Goal: Task Accomplishment & Management: Complete application form

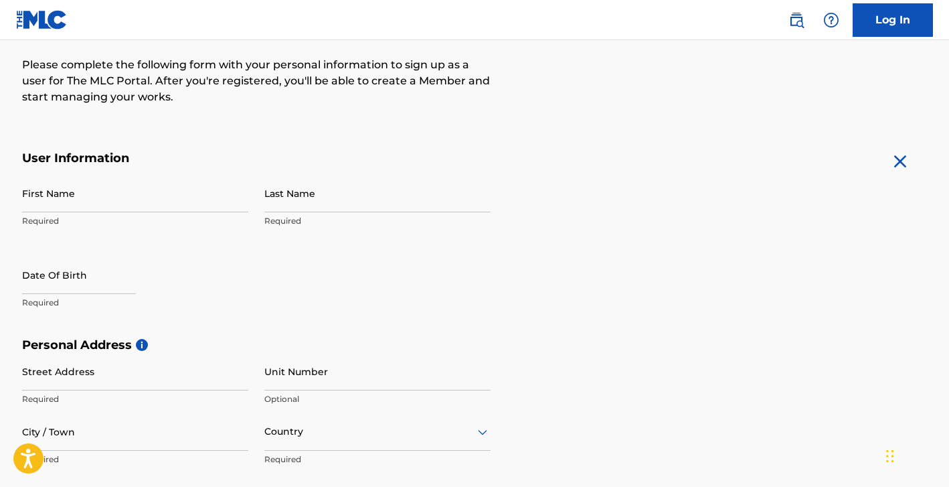
scroll to position [167, 0]
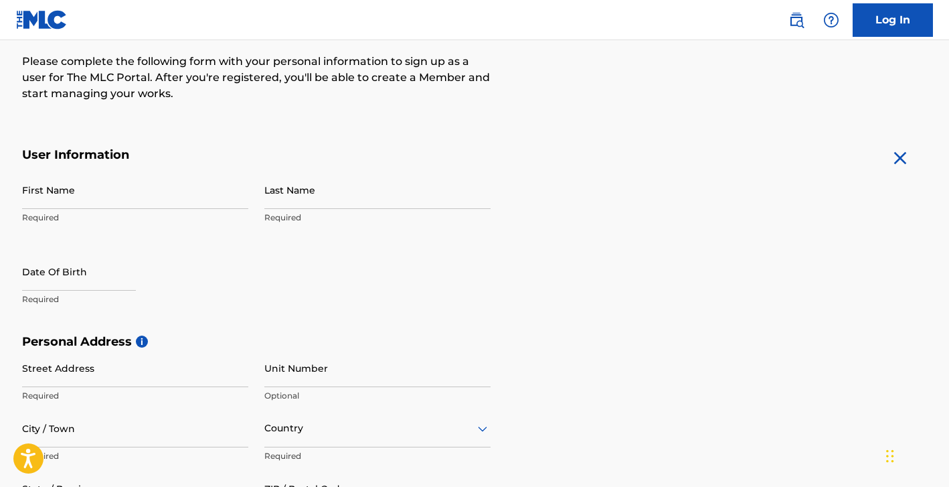
click at [132, 194] on input "First Name" at bounding box center [135, 190] width 226 height 38
type input "[PERSON_NAME]"
type input "Steratore"
click at [63, 264] on input "text" at bounding box center [79, 271] width 114 height 38
select select "7"
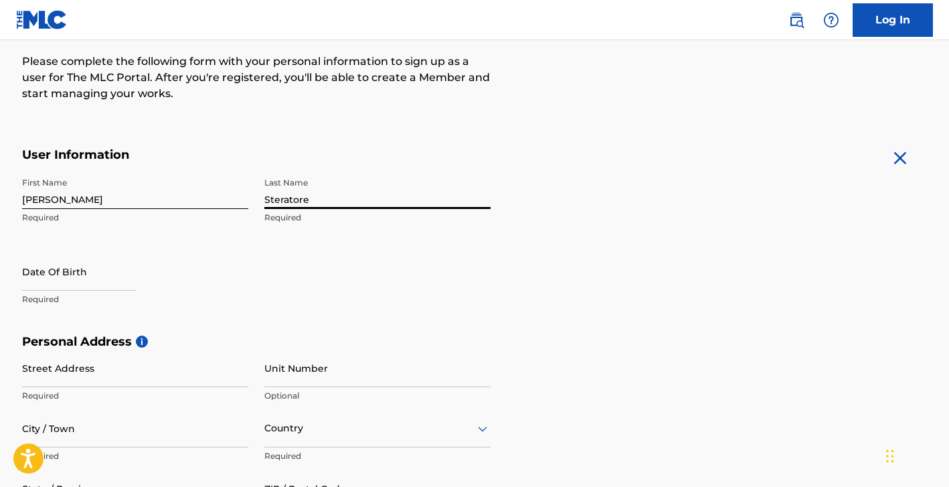
select select "2025"
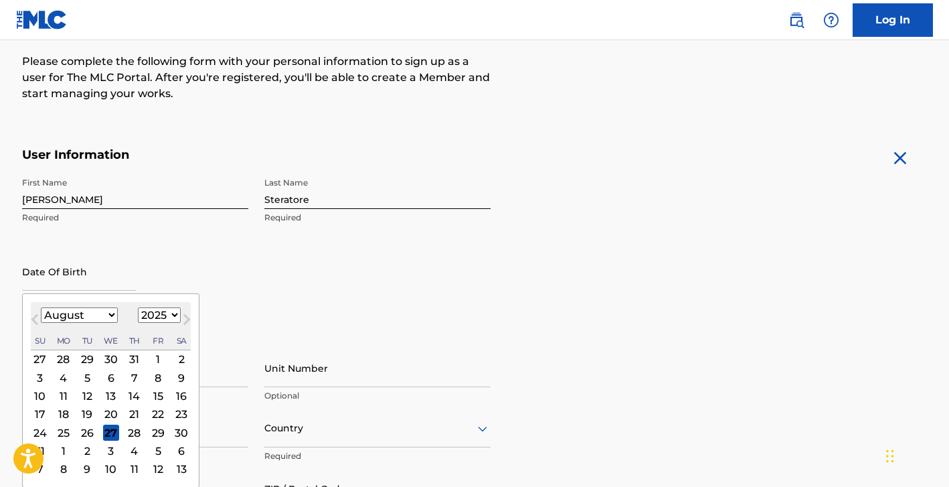
click at [114, 316] on select "January February March April May June July August September October November De…" at bounding box center [79, 314] width 77 height 15
select select "4"
click at [165, 311] on select "1899 1900 1901 1902 1903 1904 1905 1906 1907 1908 1909 1910 1911 1912 1913 1914…" at bounding box center [159, 314] width 43 height 15
select select "1999"
click at [159, 396] on div "14" at bounding box center [158, 396] width 16 height 16
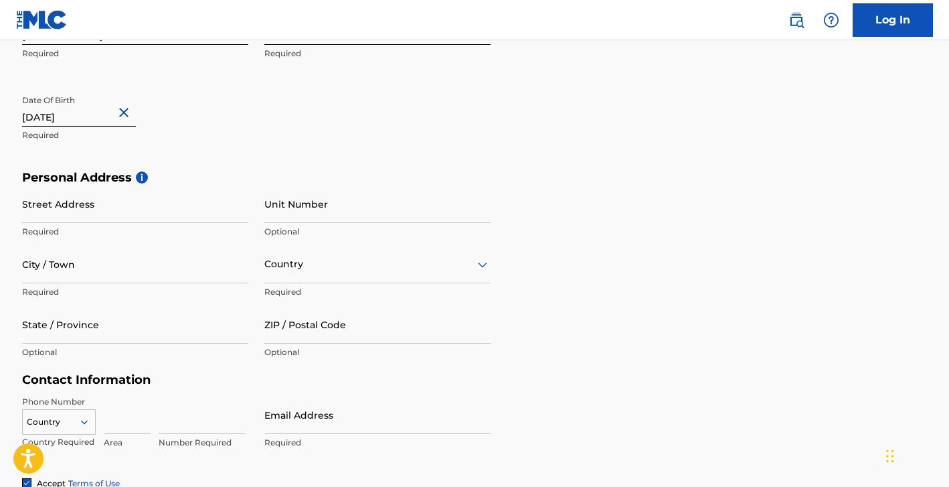
scroll to position [334, 0]
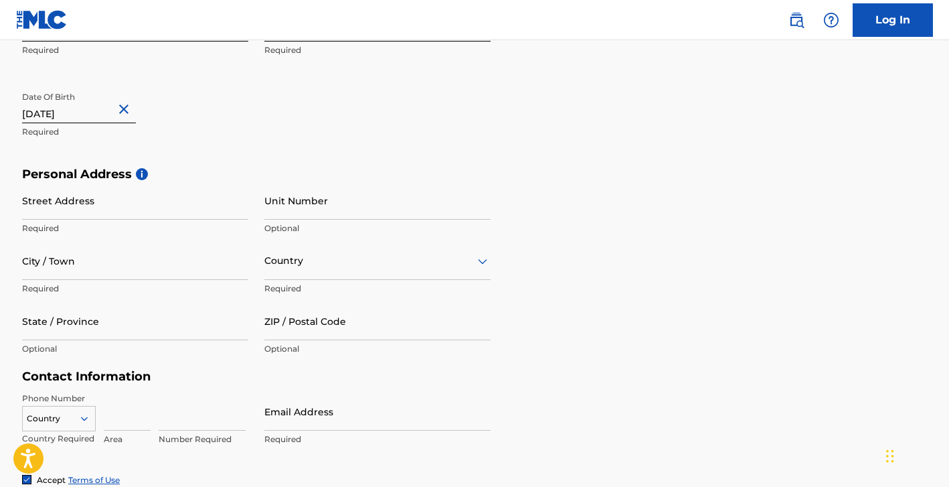
click at [110, 203] on input "Street Address" at bounding box center [135, 200] width 226 height 38
type input "7205 Blue Gable Road"
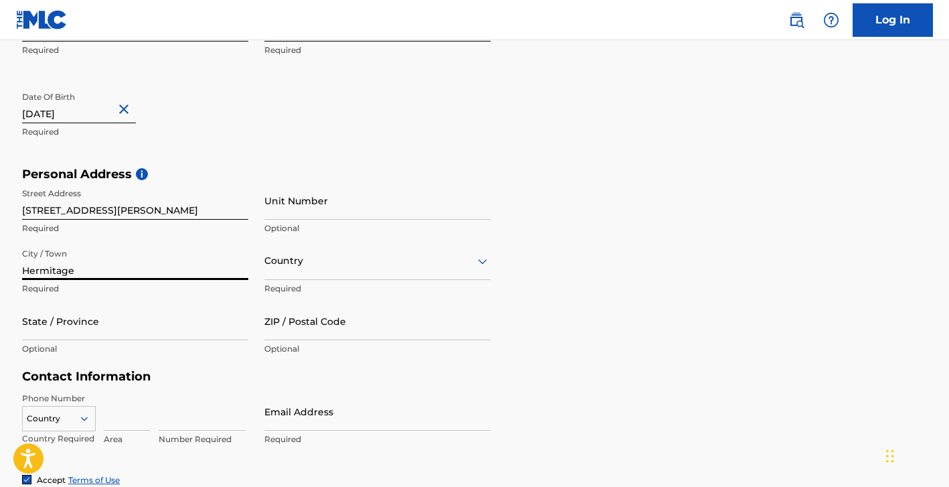
type input "Hermitage"
click at [300, 261] on div at bounding box center [377, 260] width 226 height 17
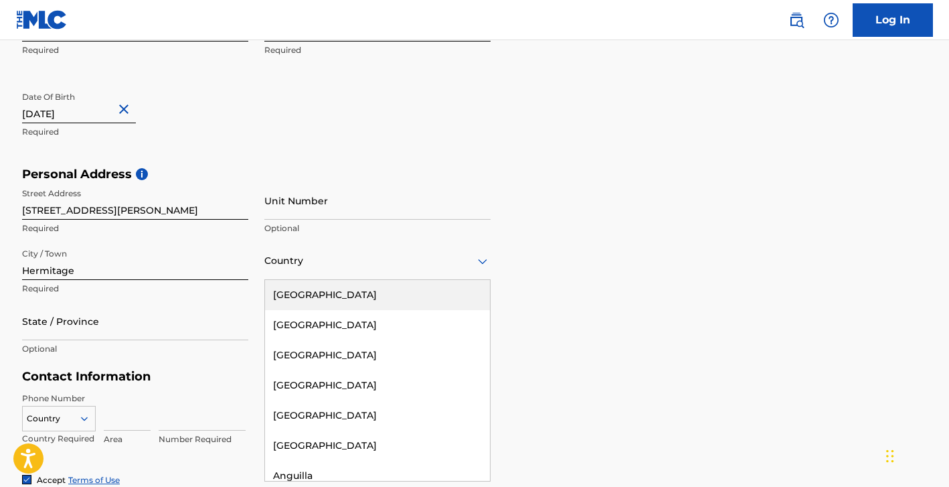
click at [305, 293] on div "United States" at bounding box center [377, 295] width 225 height 30
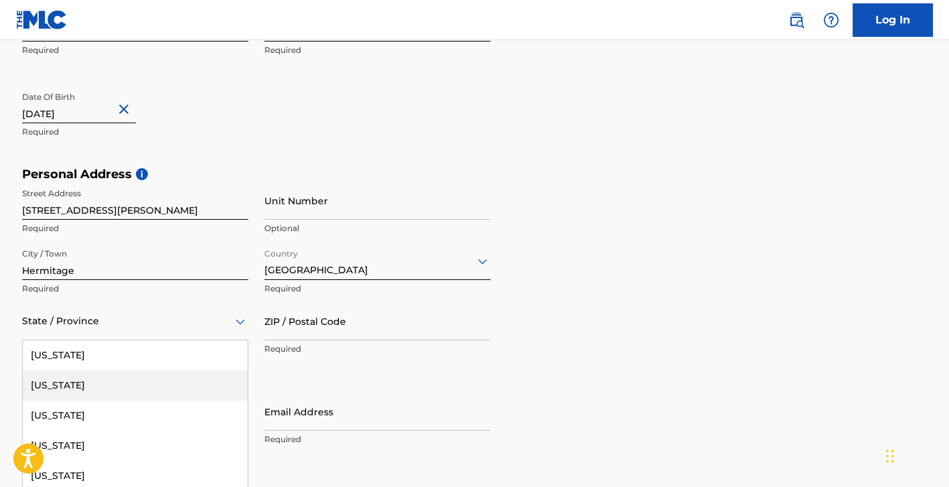
scroll to position [389, 0]
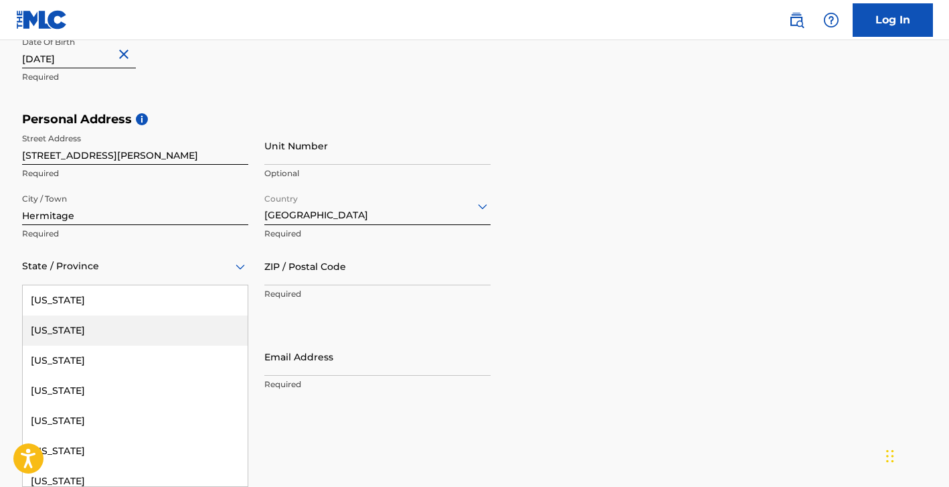
click at [139, 285] on div "Alaska, 2 of 57. 57 results available. Use Up and Down to choose options, press…" at bounding box center [135, 266] width 226 height 38
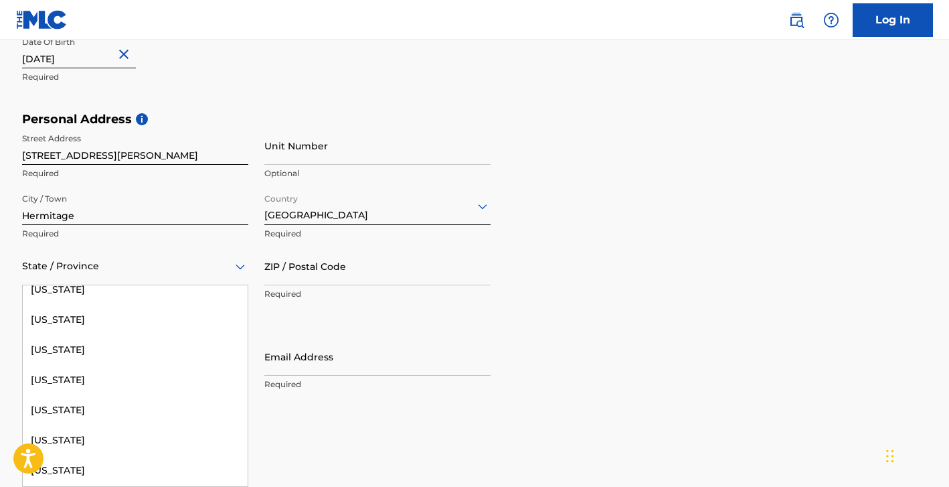
scroll to position [1376, 0]
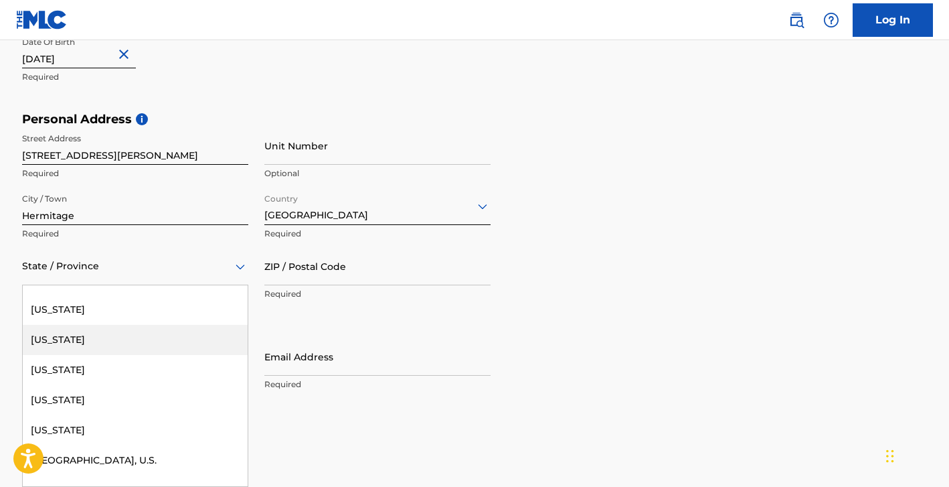
click at [119, 348] on div "Tennessee" at bounding box center [135, 340] width 225 height 30
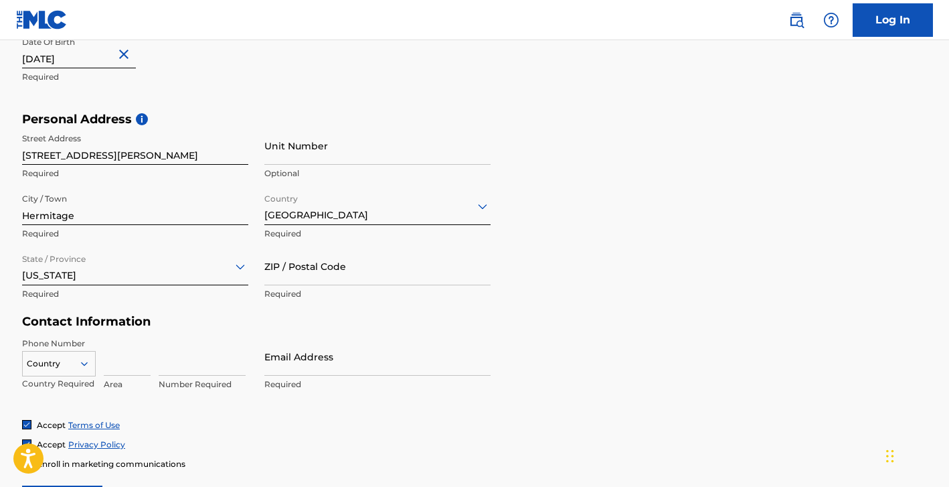
click at [306, 281] on input "ZIP / Postal Code" at bounding box center [377, 266] width 226 height 38
type input "37076"
click at [120, 365] on input at bounding box center [127, 356] width 47 height 38
type input "724"
type input "United States"
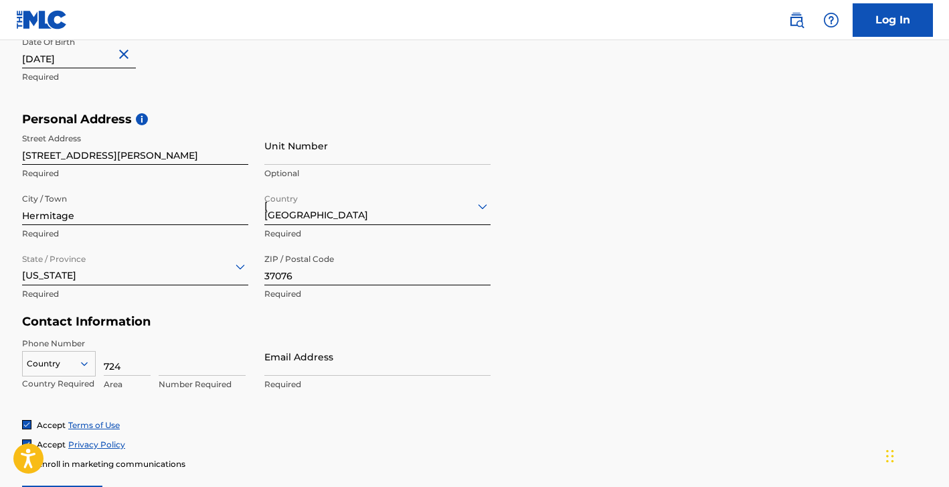
type input "PA"
type input "3029107"
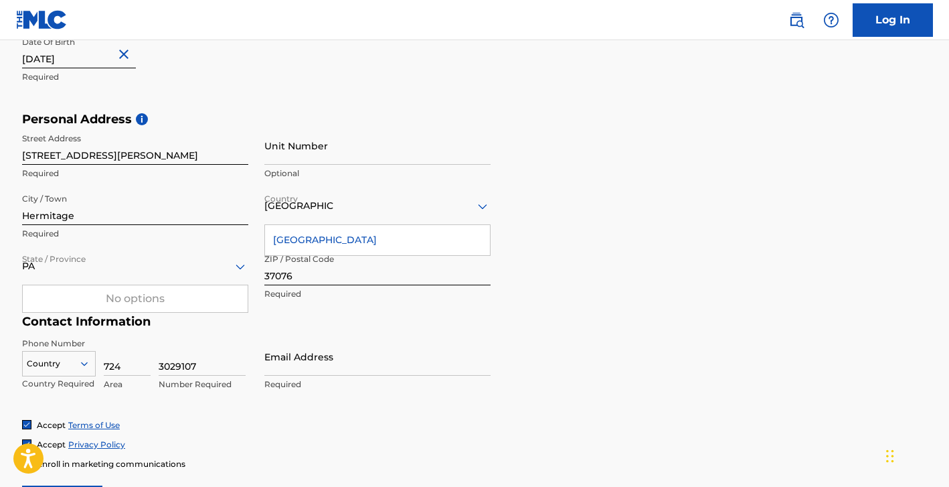
click at [96, 273] on div "PA" at bounding box center [135, 266] width 226 height 17
click at [240, 265] on icon at bounding box center [240, 266] width 16 height 16
click at [712, 273] on div "Personal Address i Street Address 7205 Blue Gable Road Required Unit Number Opt…" at bounding box center [474, 213] width 905 height 203
click at [379, 241] on div "United States" at bounding box center [377, 240] width 225 height 30
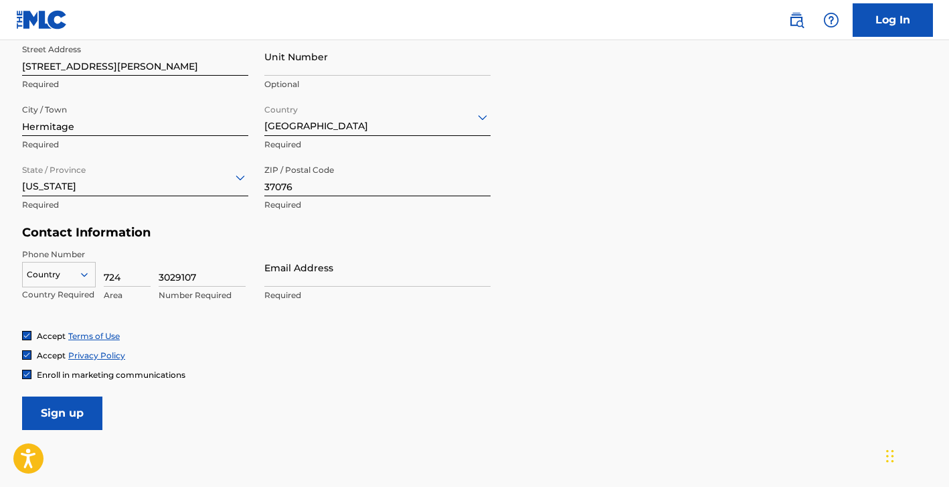
scroll to position [481, 0]
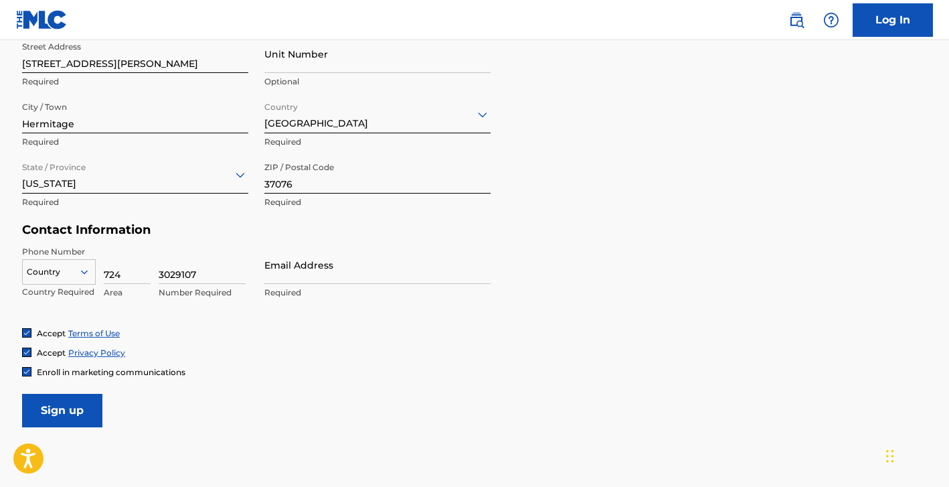
click at [350, 268] on input "Email Address" at bounding box center [377, 265] width 226 height 38
type input "[EMAIL_ADDRESS][DOMAIN_NAME]"
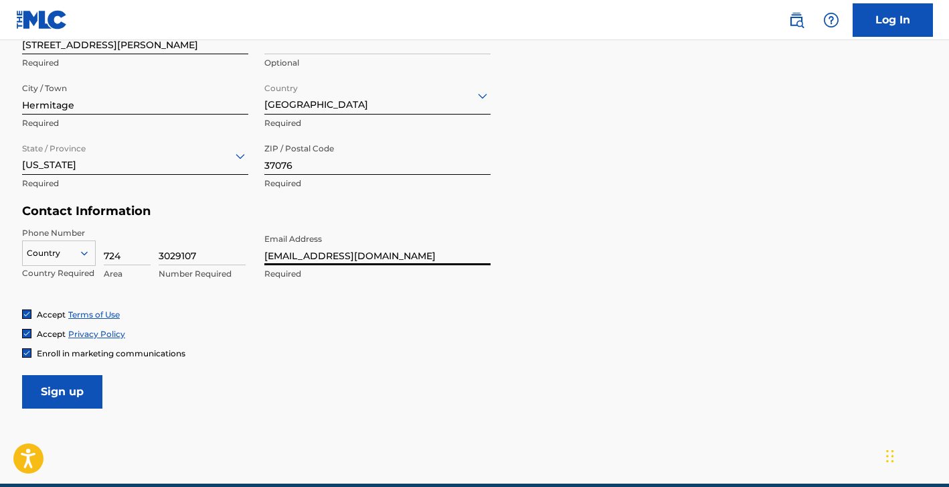
scroll to position [504, 0]
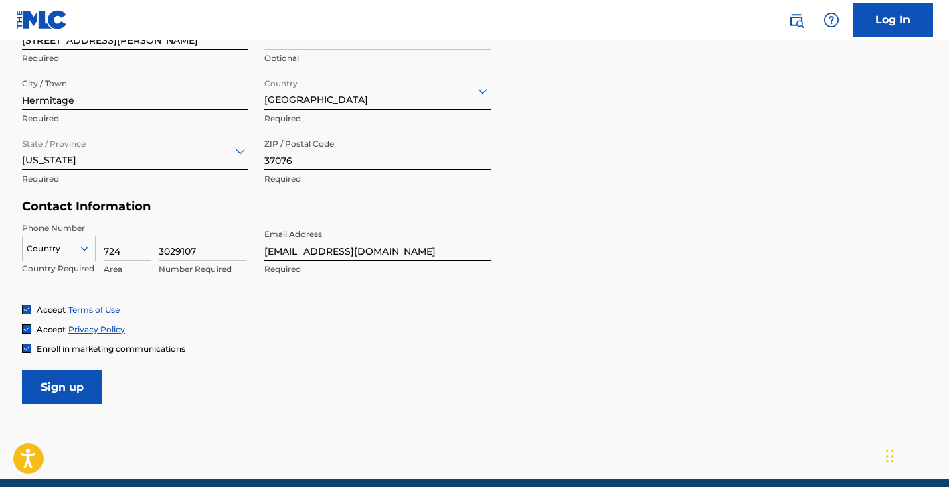
click at [72, 380] on input "Sign up" at bounding box center [62, 386] width 80 height 33
click at [72, 242] on div at bounding box center [59, 248] width 72 height 15
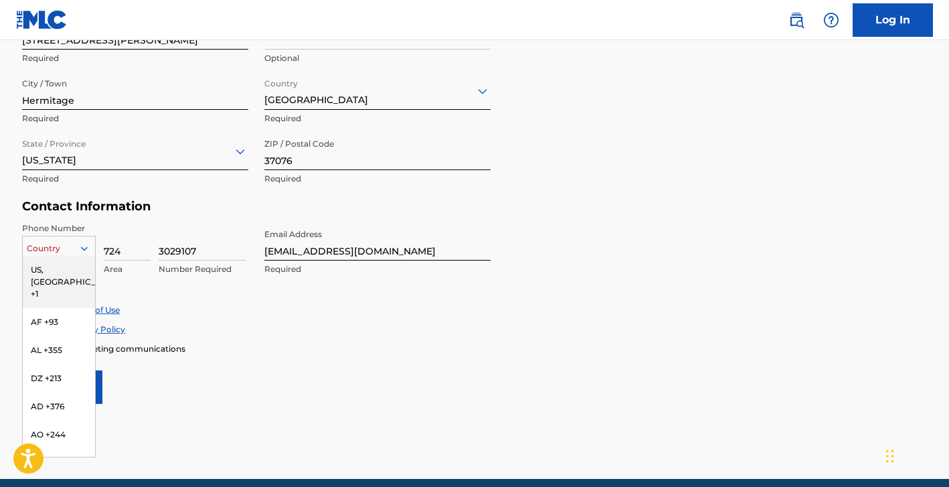
click at [59, 270] on div "US, CA +1" at bounding box center [59, 282] width 72 height 52
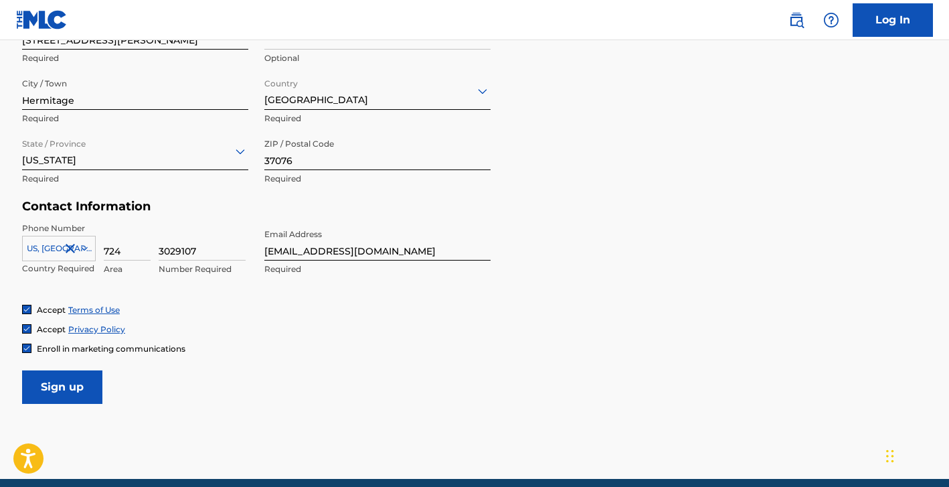
click at [77, 384] on input "Sign up" at bounding box center [62, 386] width 80 height 33
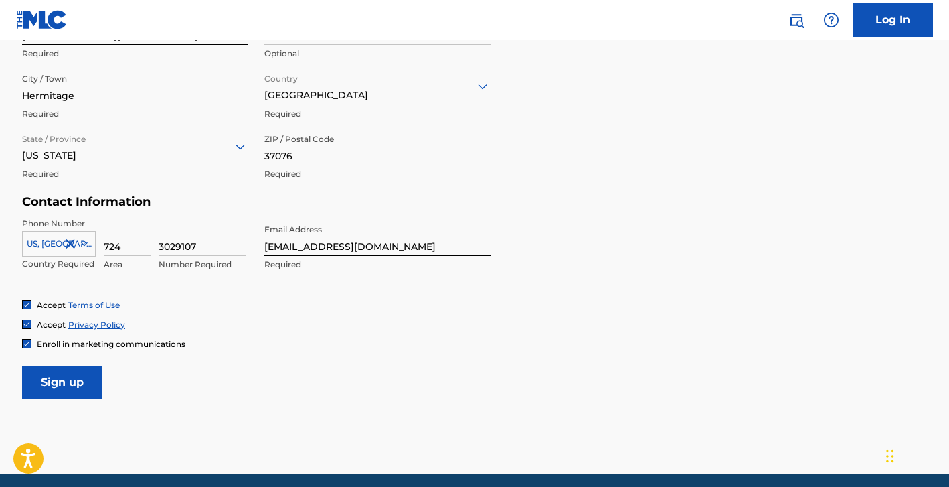
scroll to position [508, 0]
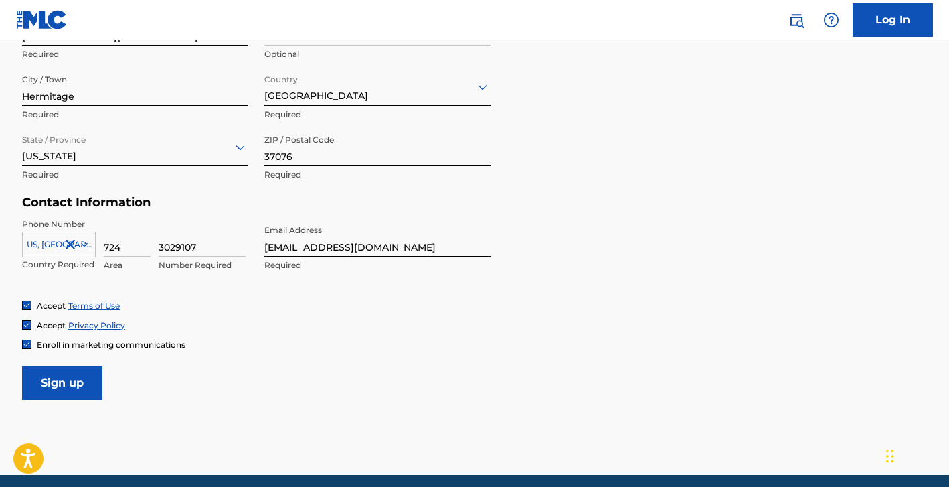
click at [88, 384] on input "Sign up" at bounding box center [62, 382] width 80 height 33
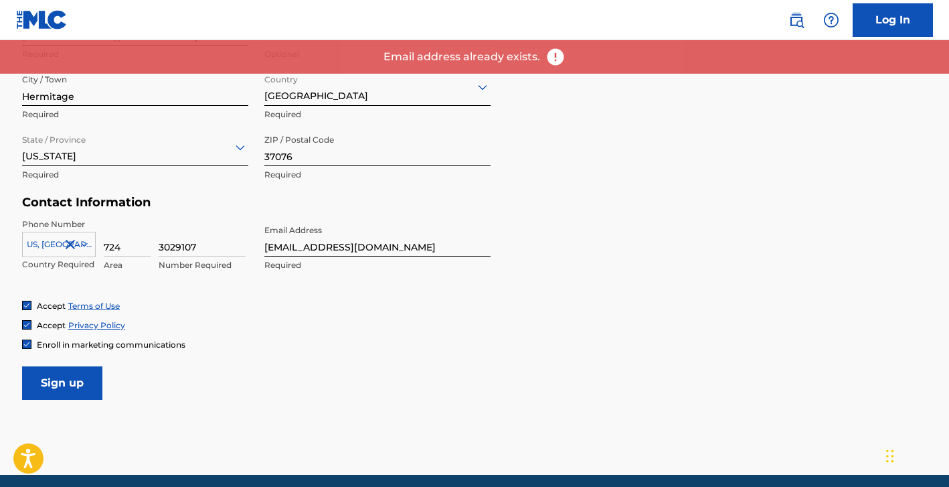
click at [898, 24] on link "Log In" at bounding box center [893, 19] width 80 height 33
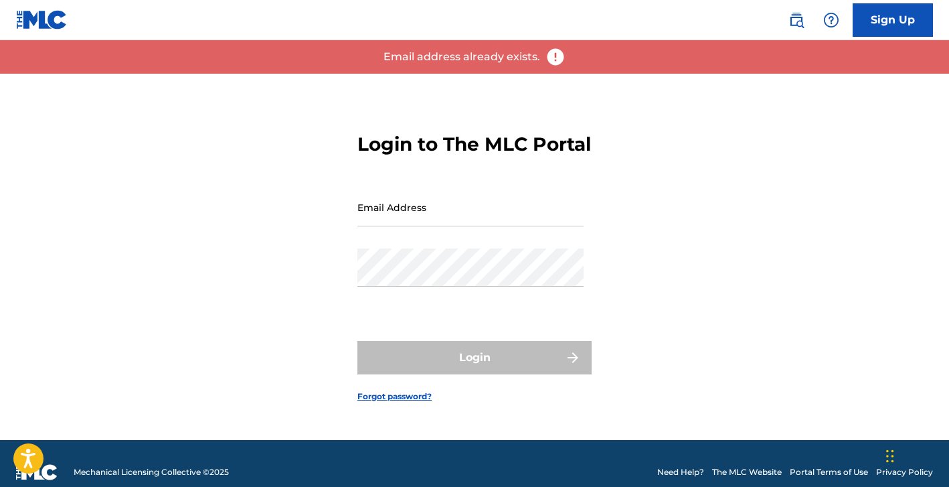
click at [487, 220] on input "Email Address" at bounding box center [470, 207] width 226 height 38
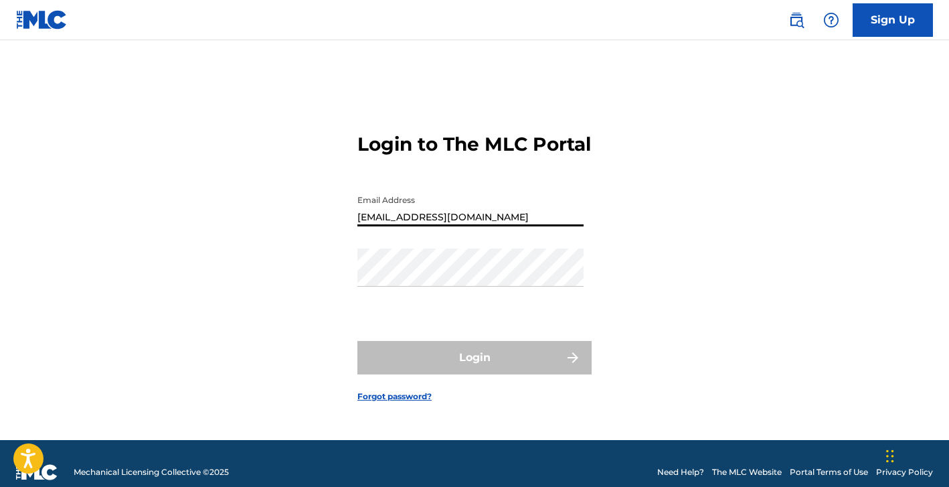
type input "[EMAIL_ADDRESS][DOMAIN_NAME]"
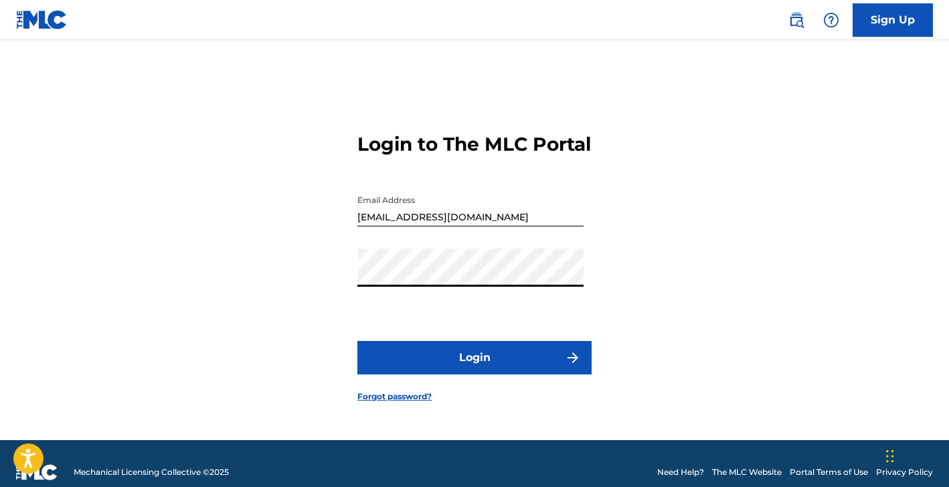
click at [357, 341] on button "Login" at bounding box center [474, 357] width 234 height 33
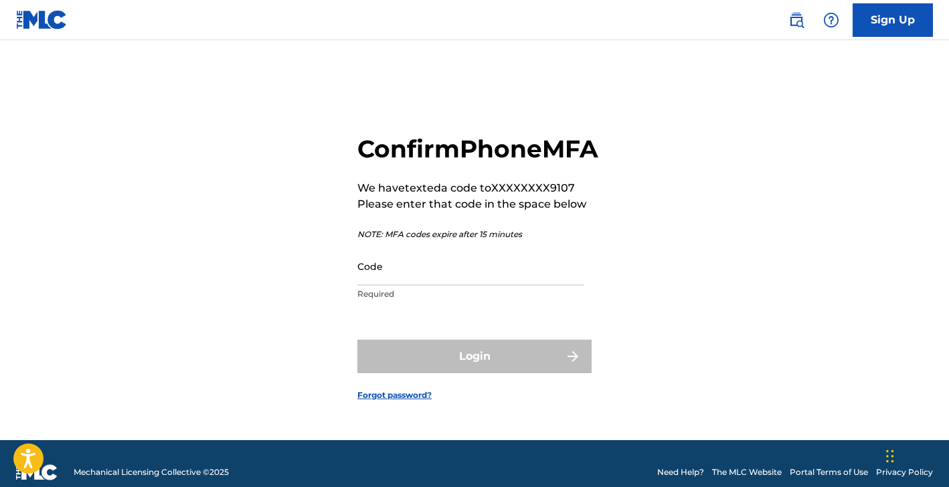
click at [407, 285] on input "Code" at bounding box center [470, 266] width 226 height 38
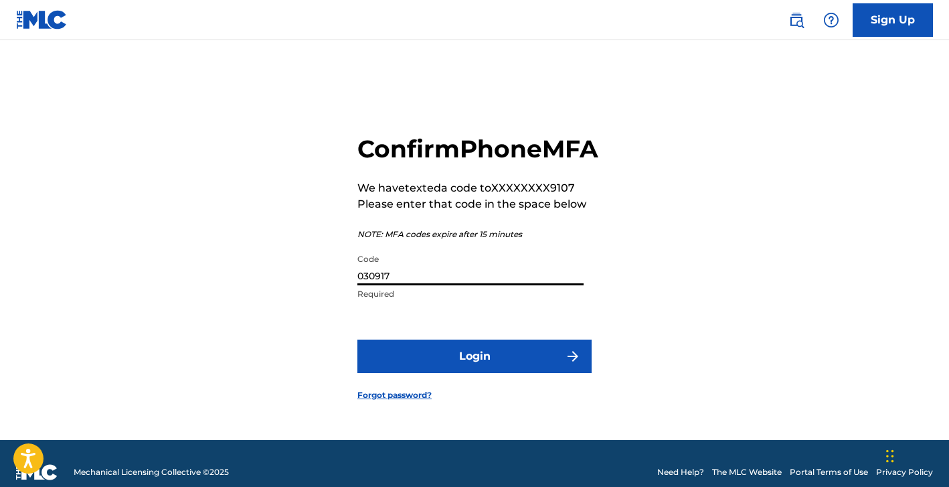
type input "030917"
click at [425, 373] on button "Login" at bounding box center [474, 355] width 234 height 33
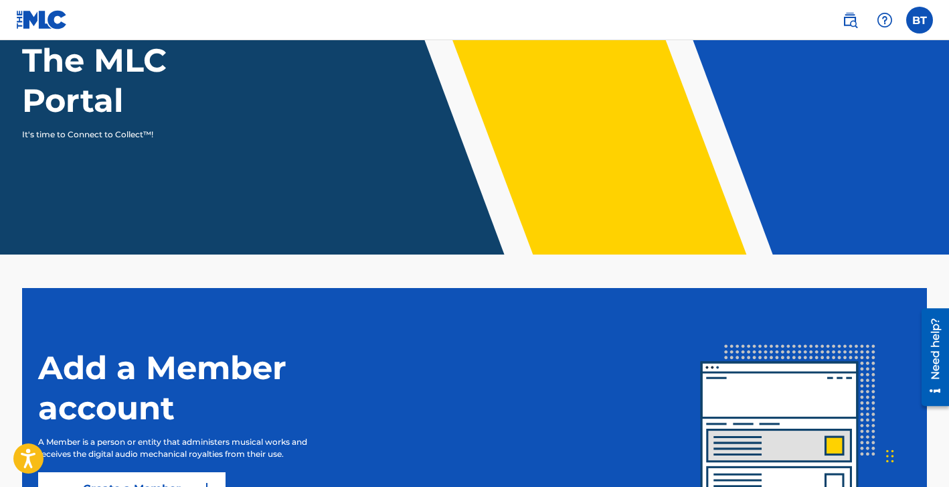
scroll to position [280, 0]
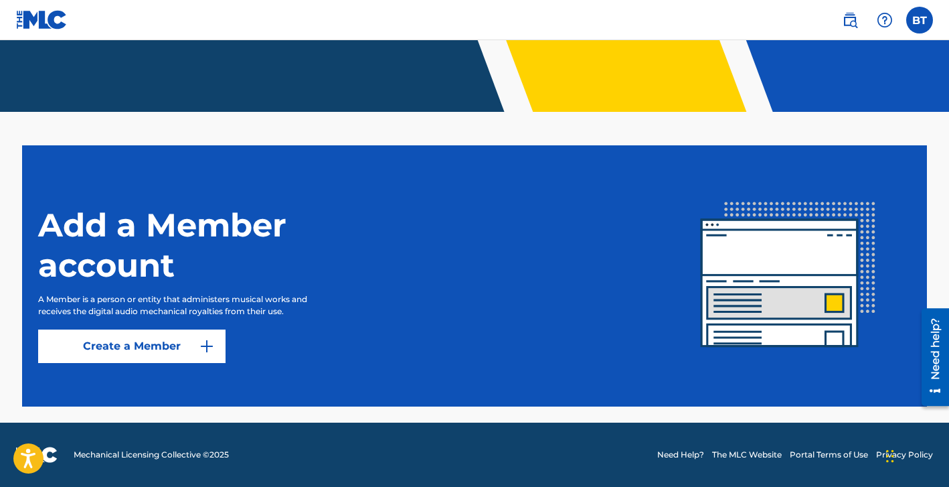
click at [171, 349] on link "Create a Member" at bounding box center [131, 345] width 187 height 33
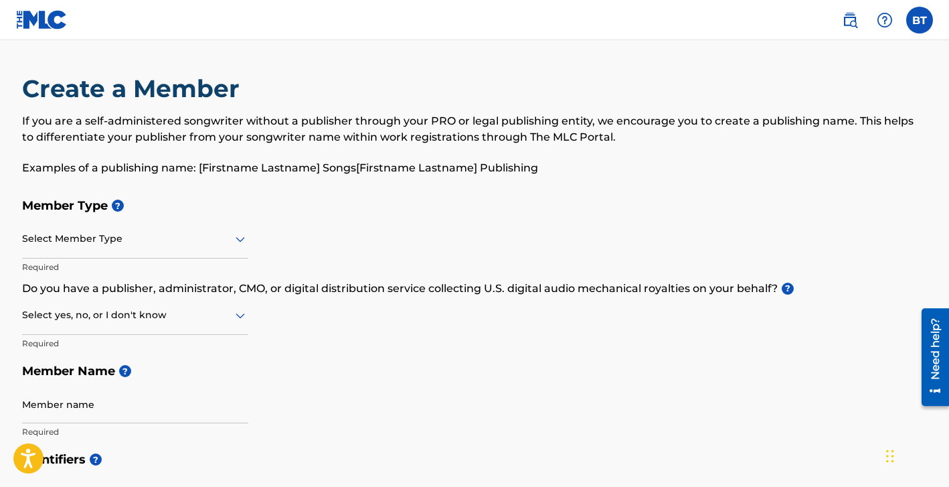
click at [927, 17] on label at bounding box center [919, 20] width 27 height 27
click at [920, 20] on input "BT Bailey Taylor baytay@baileytaylormusic.com Notification Preferences Profile …" at bounding box center [920, 20] width 0 height 0
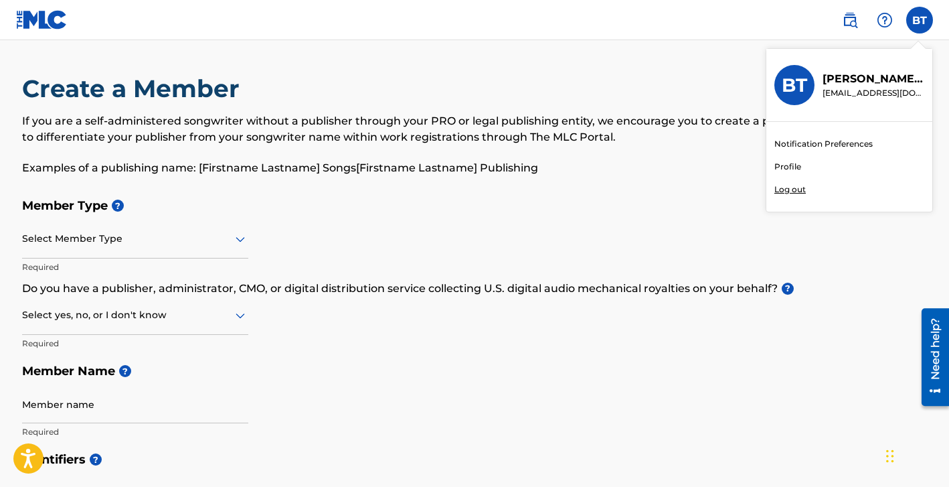
click at [789, 168] on link "Profile" at bounding box center [787, 167] width 27 height 12
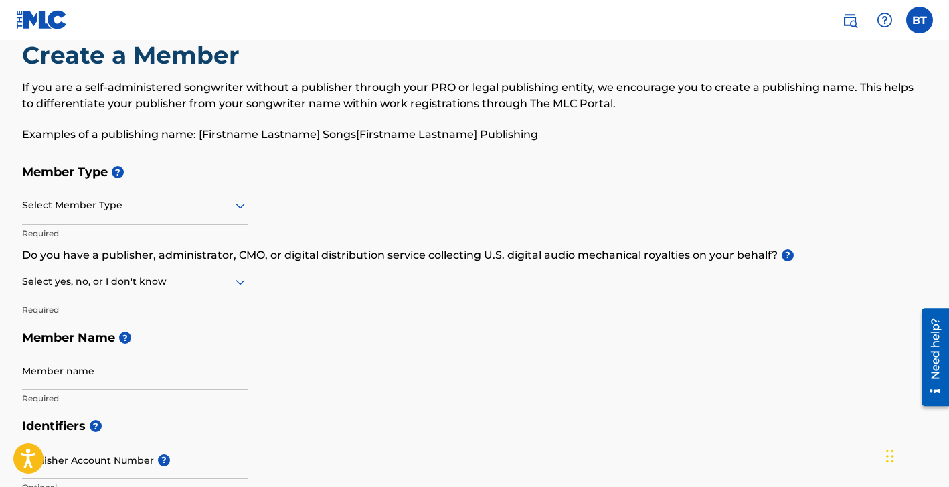
scroll to position [34, 0]
click at [149, 211] on div at bounding box center [135, 204] width 226 height 17
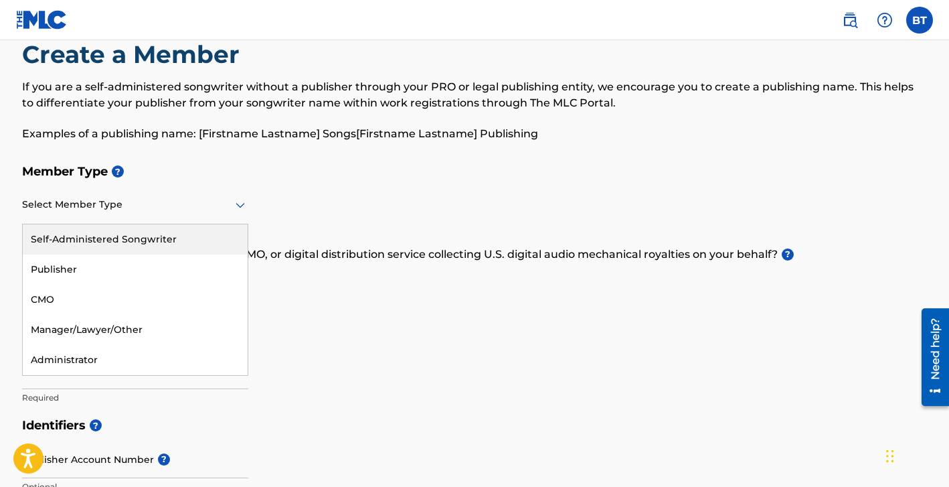
click at [144, 240] on div "Self-Administered Songwriter" at bounding box center [135, 239] width 225 height 30
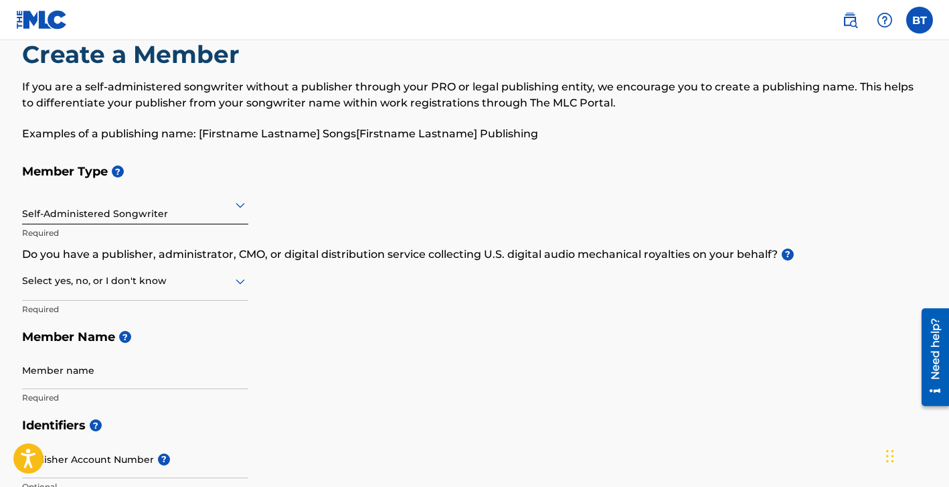
click at [129, 285] on div at bounding box center [135, 280] width 226 height 17
click at [110, 337] on div "No" at bounding box center [135, 346] width 225 height 30
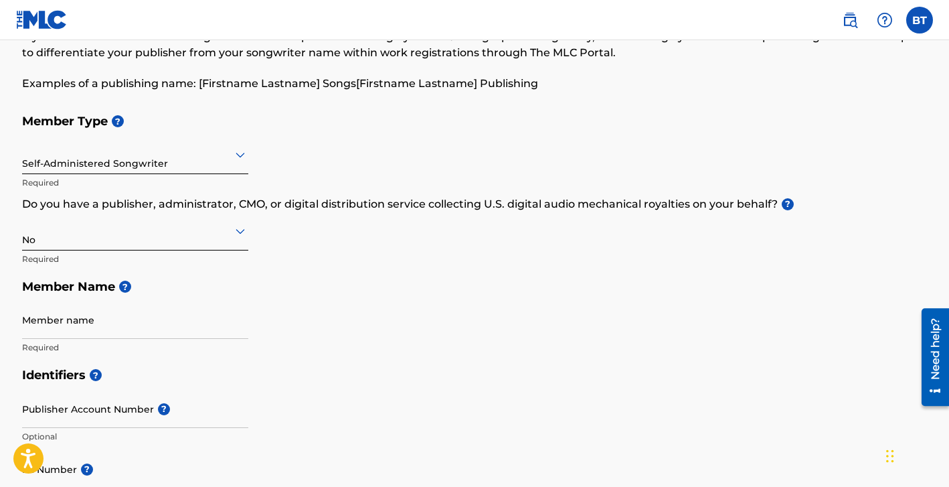
scroll to position [88, 0]
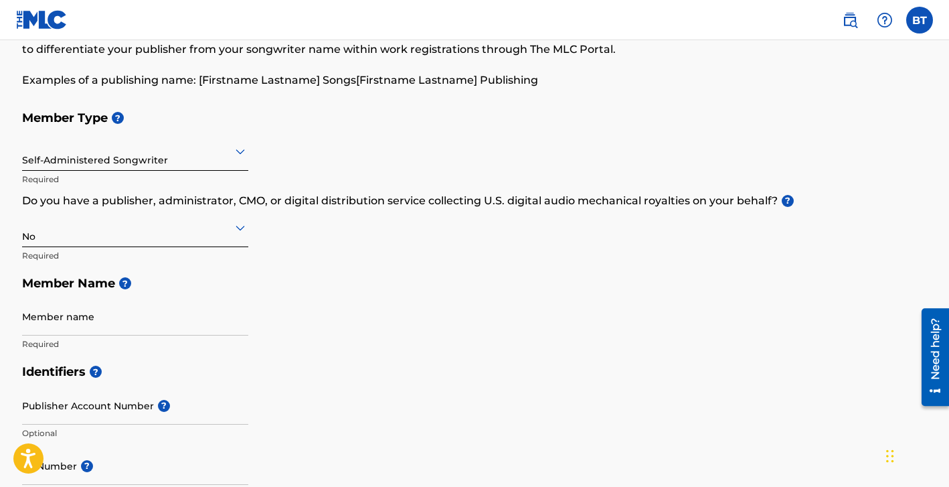
click at [105, 321] on input "Member name" at bounding box center [135, 316] width 226 height 38
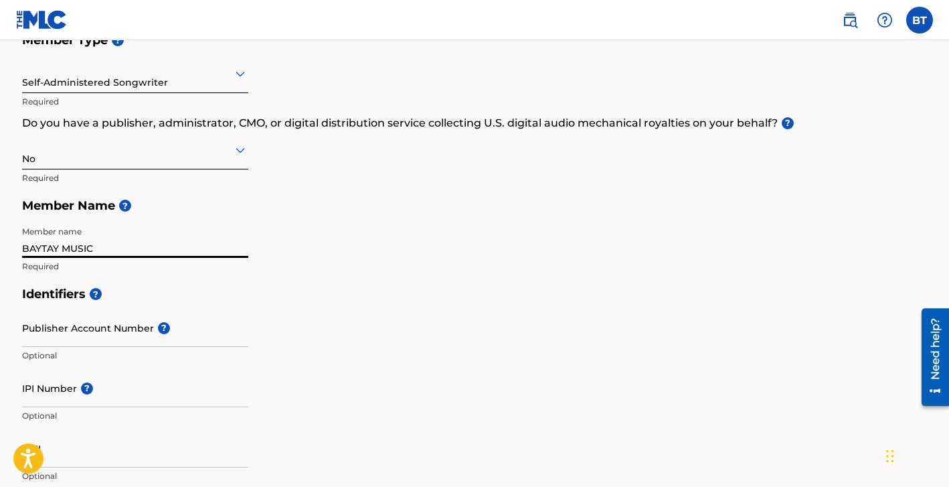
scroll to position [177, 0]
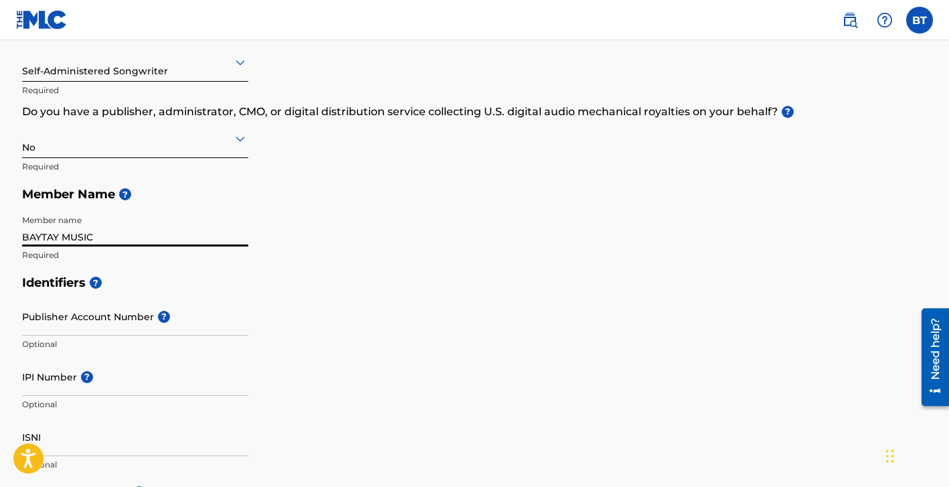
type input "BAYTAY MUSIC"
click at [85, 324] on input "Publisher Account Number ?" at bounding box center [135, 316] width 226 height 38
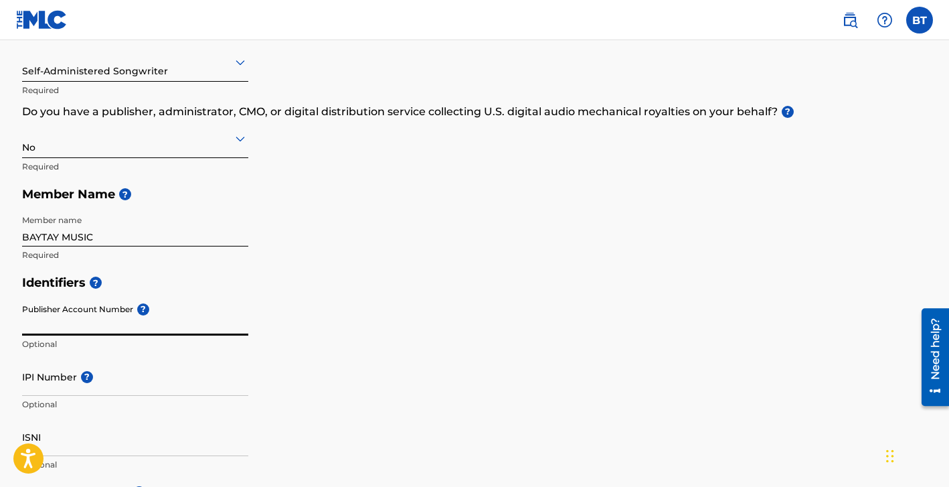
click at [44, 384] on input "IPI Number ?" at bounding box center [135, 376] width 226 height 38
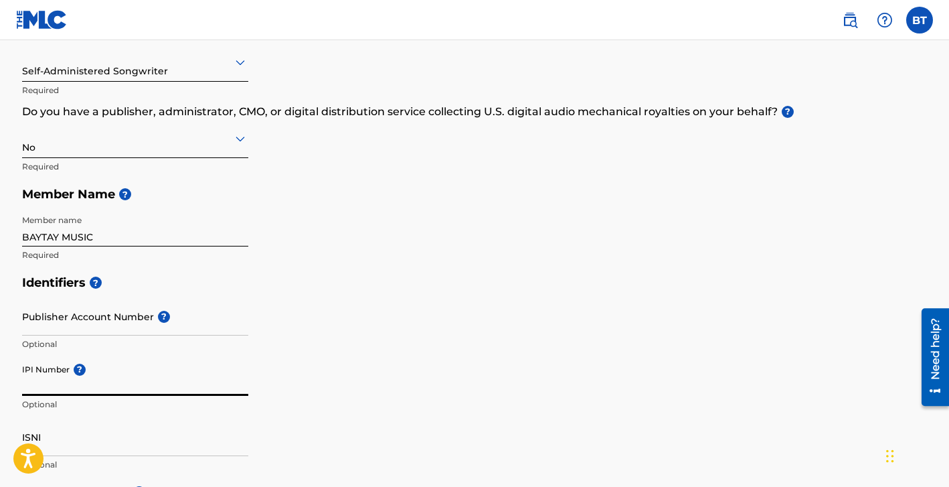
paste input "890881787"
type input "890881787"
click at [112, 327] on input "Publisher Account Number ?" at bounding box center [135, 316] width 226 height 38
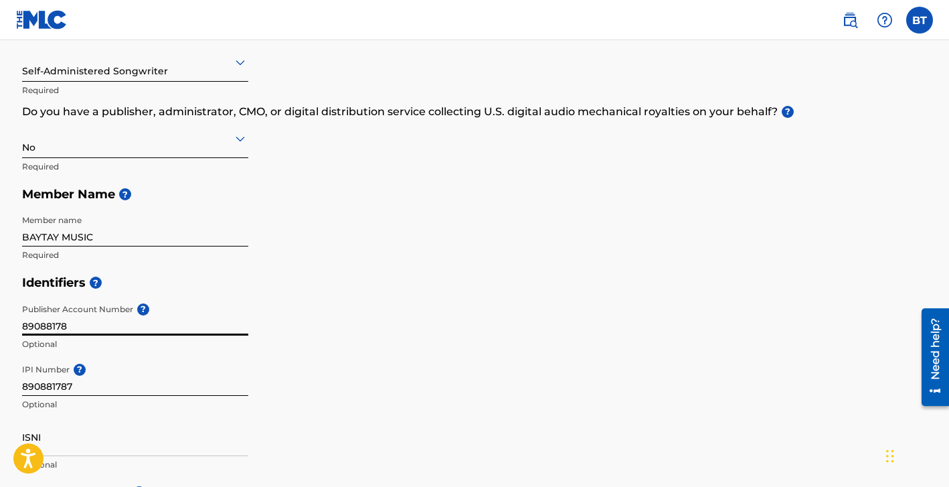
type input "890881787"
click at [75, 327] on input "890881787" at bounding box center [135, 316] width 226 height 38
type input "3185"
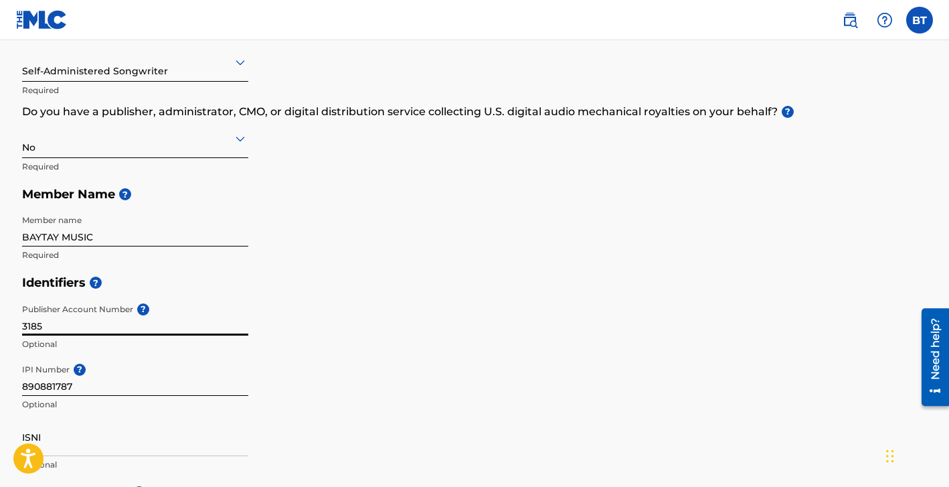
click at [315, 353] on div "Identifiers ? Publisher Account Number ? 3185 Optional IPI Number ? 890881787 O…" at bounding box center [474, 373] width 905 height 210
click at [80, 389] on input "890881787" at bounding box center [135, 376] width 226 height 38
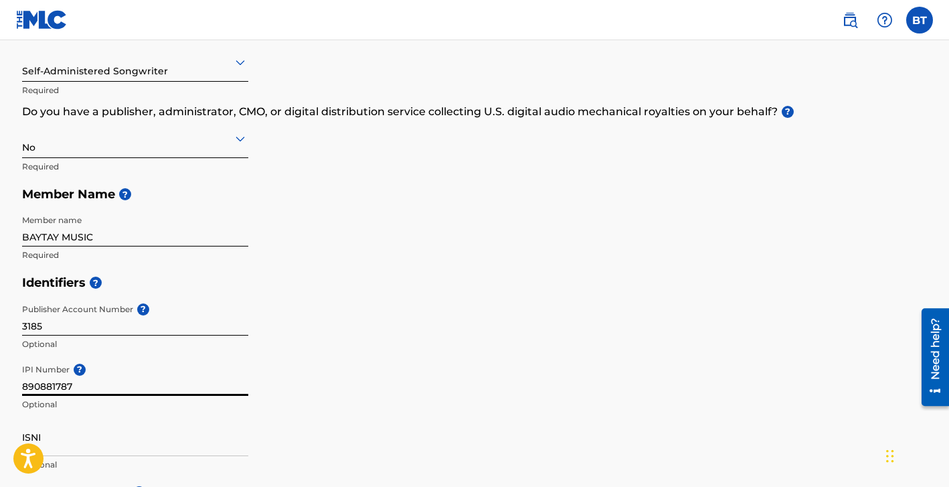
click at [56, 390] on input "890881787" at bounding box center [135, 376] width 226 height 38
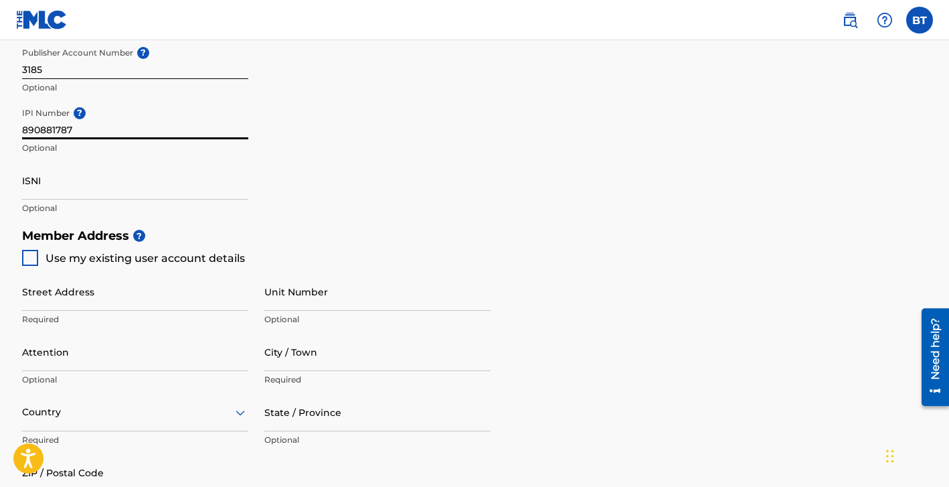
scroll to position [434, 0]
click at [30, 255] on div at bounding box center [30, 256] width 16 height 16
type input "7205 Blue Gable Road"
type input "Hermitage"
type input "37076"
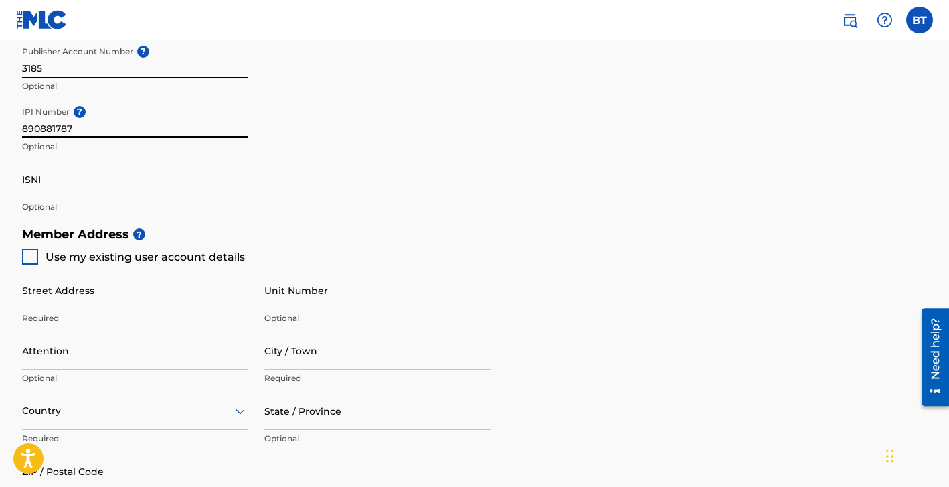
type input "724"
type input "3029107"
type input "[EMAIL_ADDRESS][DOMAIN_NAME]"
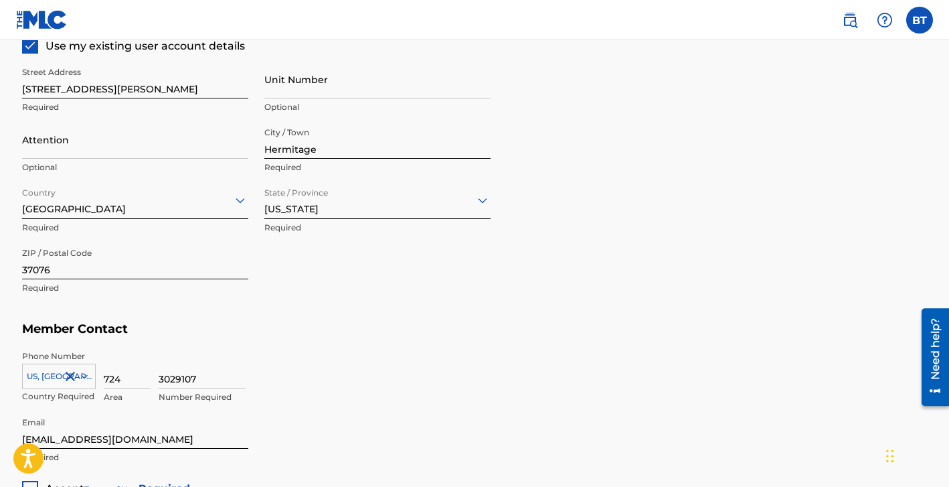
scroll to position [644, 0]
click at [70, 138] on input "Attention" at bounding box center [135, 141] width 226 height 38
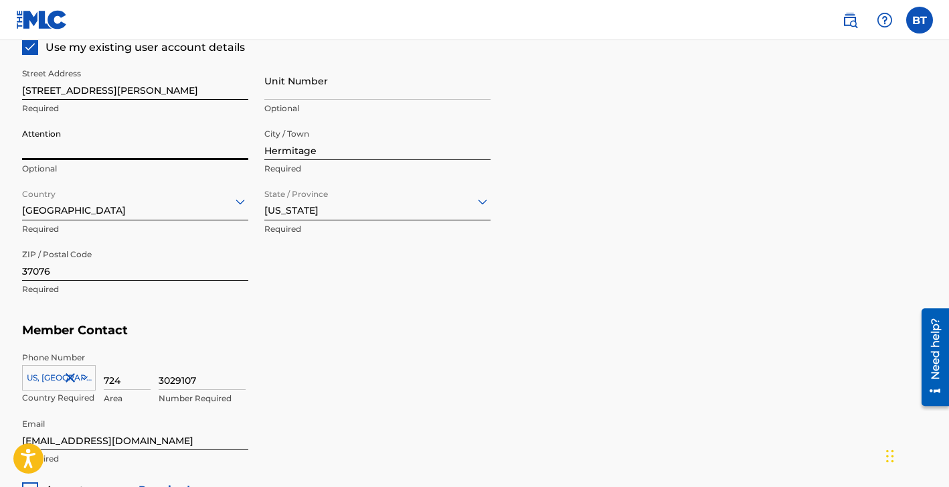
click at [550, 144] on div "Member Address ? Use my existing user account details Street Address 7205 Blue …" at bounding box center [474, 164] width 905 height 306
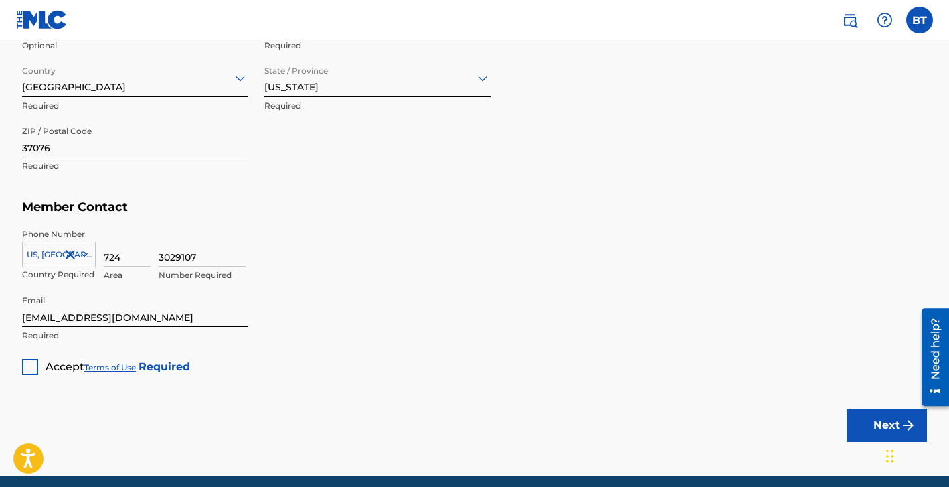
scroll to position [768, 0]
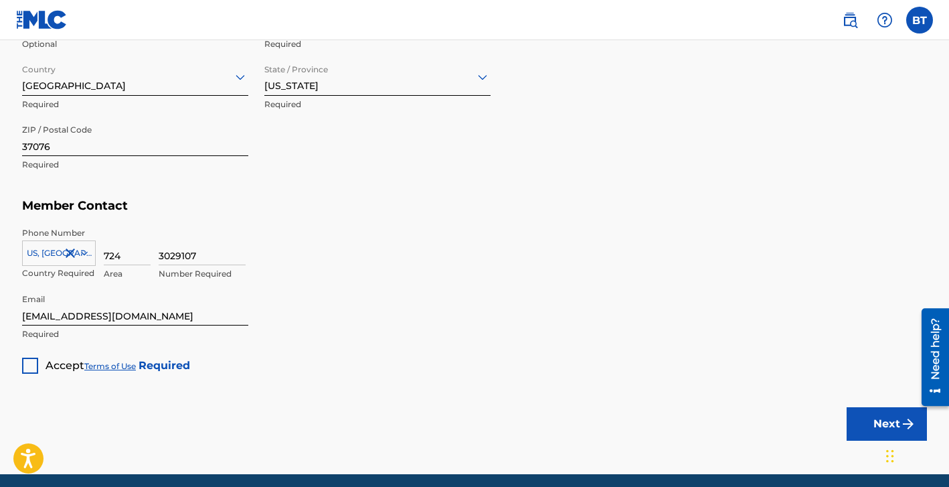
click at [31, 367] on div at bounding box center [30, 365] width 16 height 16
click at [900, 416] on img "submit" at bounding box center [908, 424] width 16 height 16
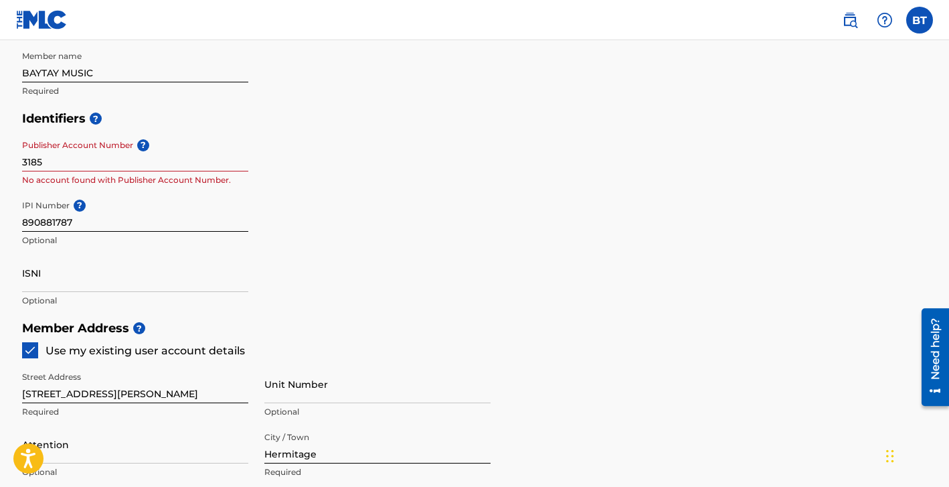
scroll to position [325, 0]
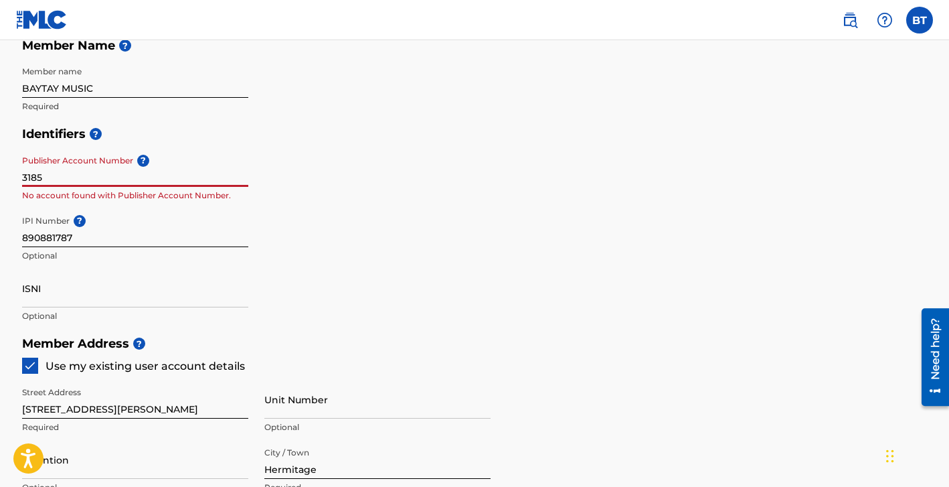
click at [136, 175] on input "3185" at bounding box center [135, 168] width 226 height 38
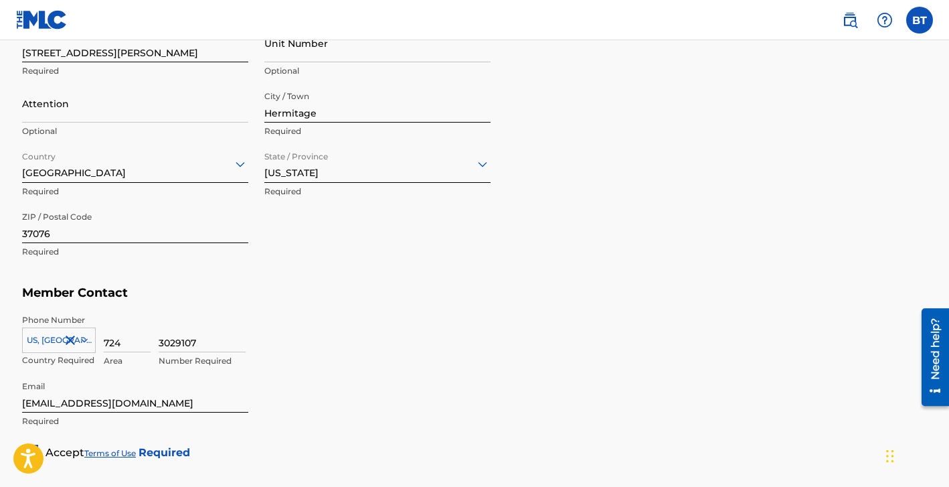
scroll to position [819, 0]
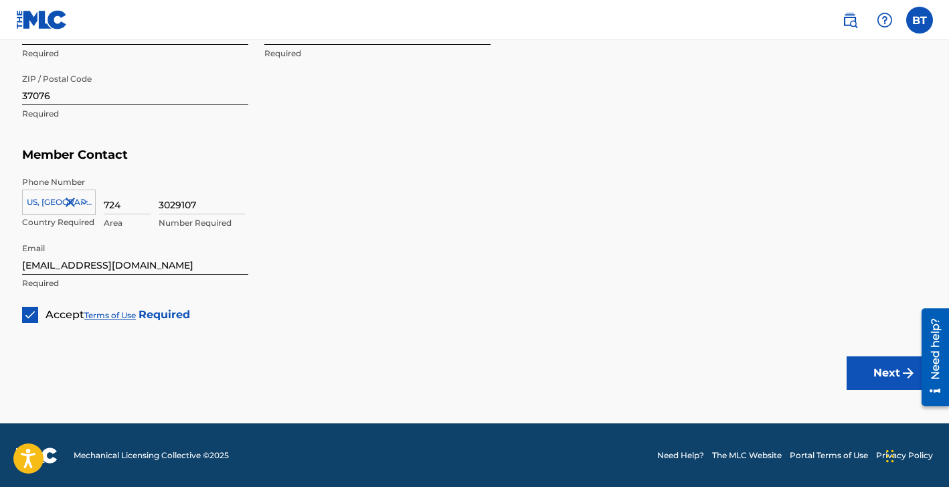
click at [878, 361] on button "Next" at bounding box center [887, 372] width 80 height 33
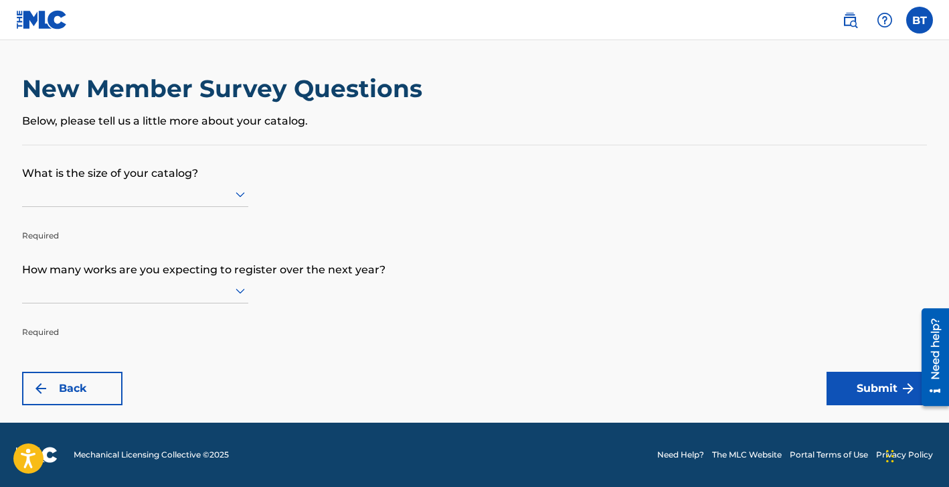
click at [92, 386] on button "Back" at bounding box center [72, 387] width 100 height 33
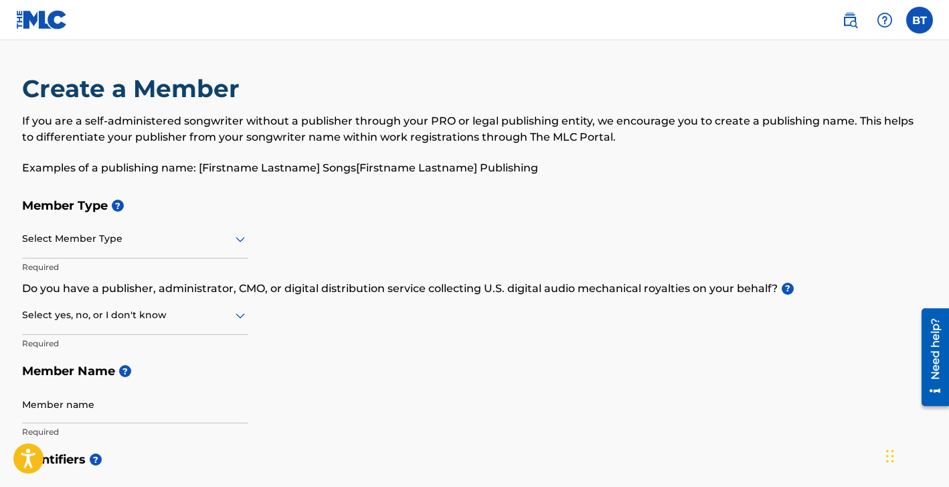
click at [153, 230] on div at bounding box center [135, 238] width 226 height 17
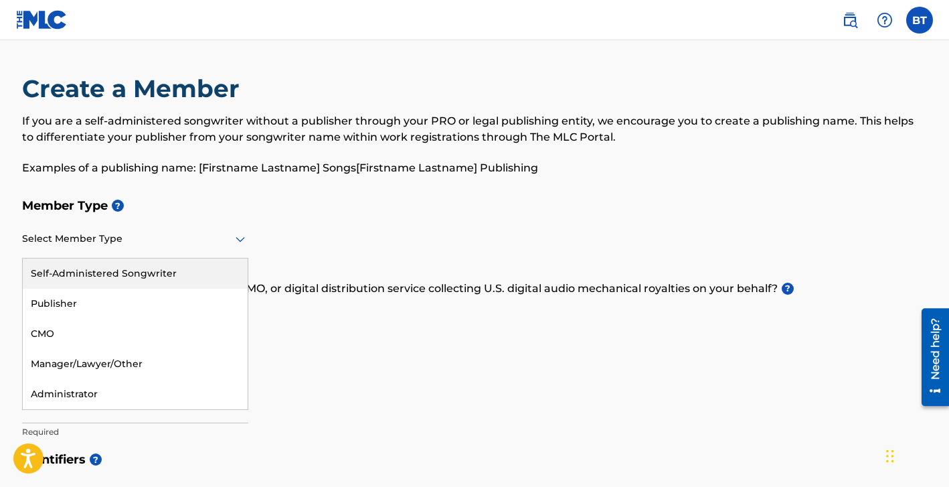
click at [145, 276] on div "Self-Administered Songwriter" at bounding box center [135, 273] width 225 height 30
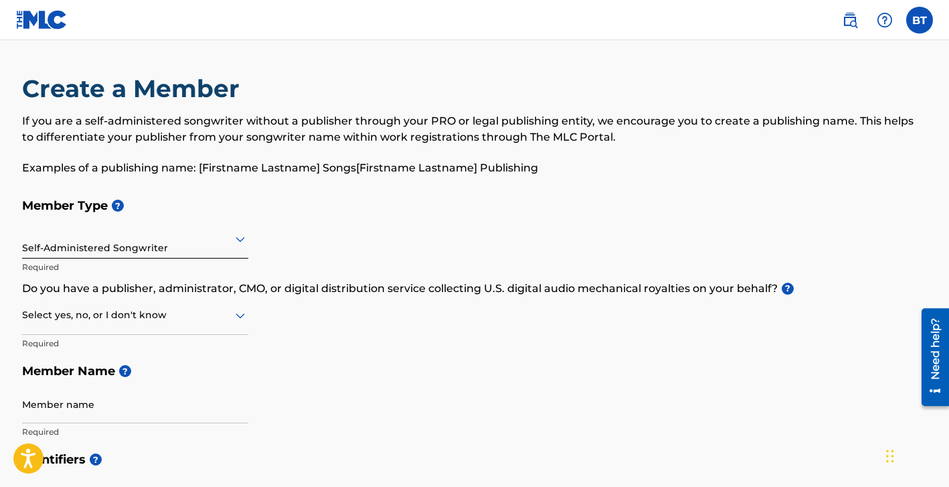
click at [142, 313] on div at bounding box center [135, 315] width 226 height 17
click at [138, 377] on div "No" at bounding box center [135, 380] width 225 height 30
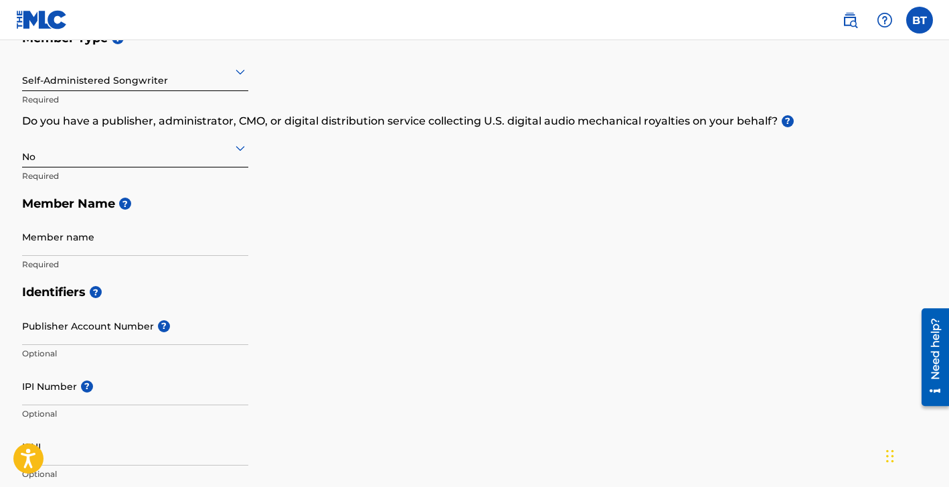
scroll to position [168, 0]
click at [104, 242] on input "Member name" at bounding box center [135, 236] width 226 height 38
type input "BAYTAY MUSIC"
click at [362, 321] on div "Identifiers ? Publisher Account Number ? Optional IPI Number ? Optional ISNI Op…" at bounding box center [474, 382] width 905 height 210
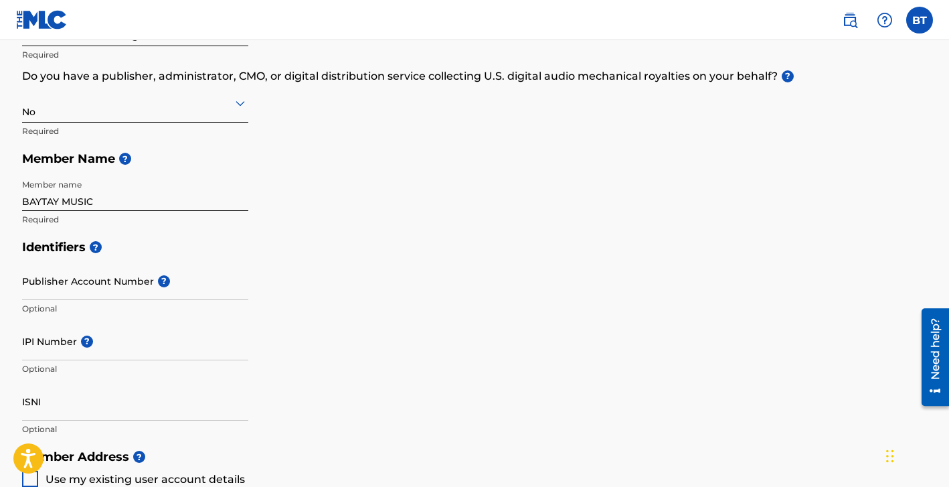
scroll to position [251, 0]
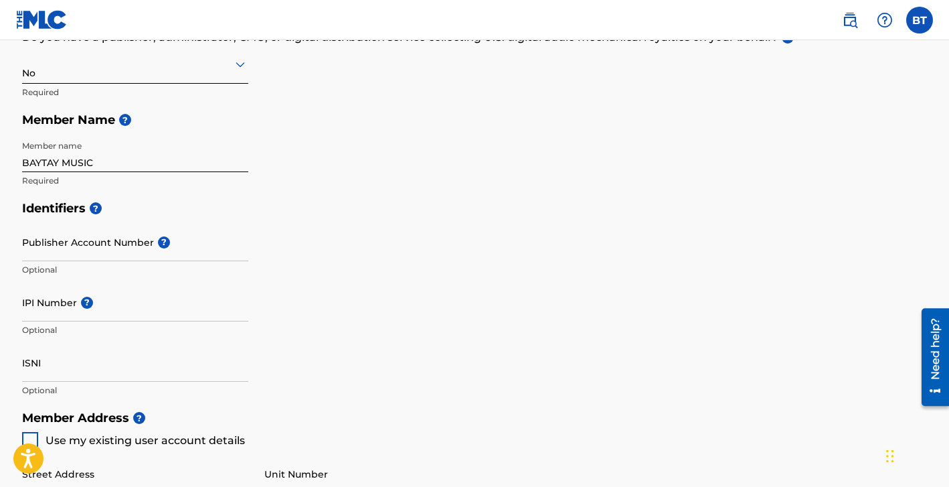
click at [97, 319] on input "IPI Number ?" at bounding box center [135, 302] width 226 height 38
type input "8"
type input "890881787"
click at [300, 330] on div "Identifiers ? Publisher Account Number ? Optional IPI Number ? 890881787 Option…" at bounding box center [474, 299] width 905 height 210
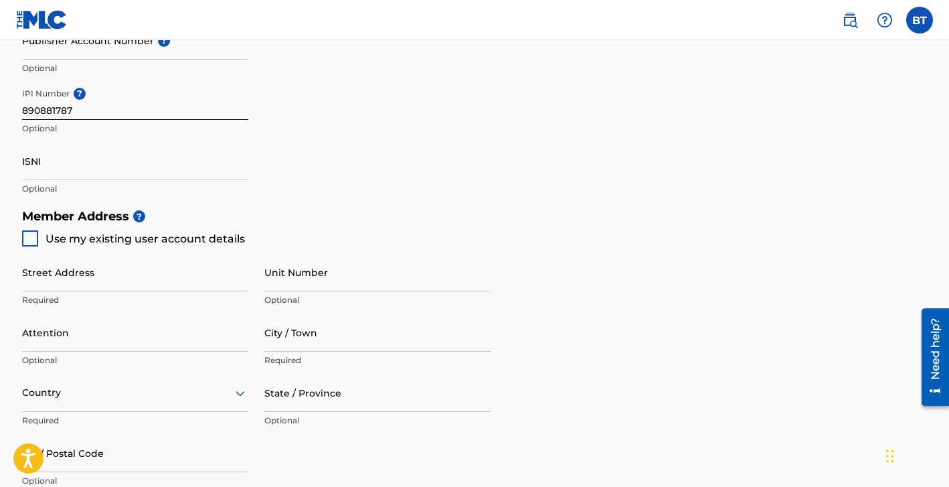
click at [27, 242] on div at bounding box center [30, 238] width 16 height 16
type input "7205 Blue Gable Road"
type input "Hermitage"
type input "37076"
type input "724"
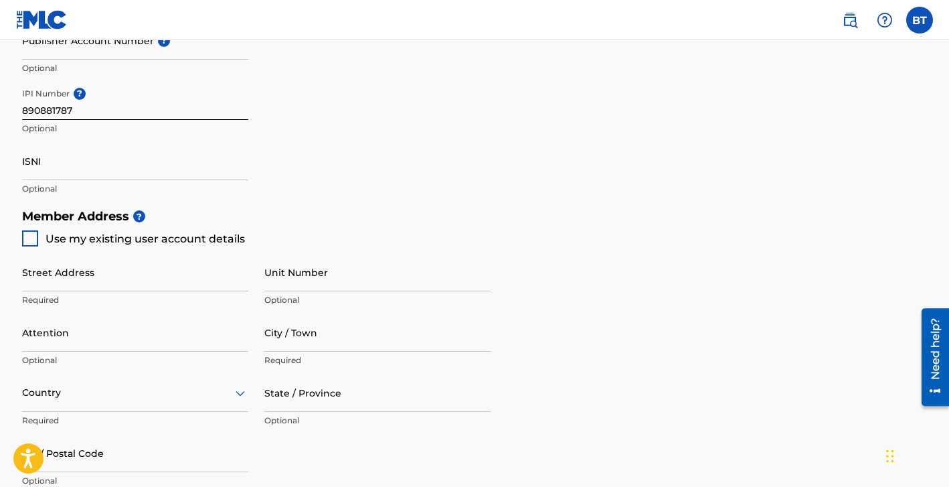
type input "3029107"
type input "[EMAIL_ADDRESS][DOMAIN_NAME]"
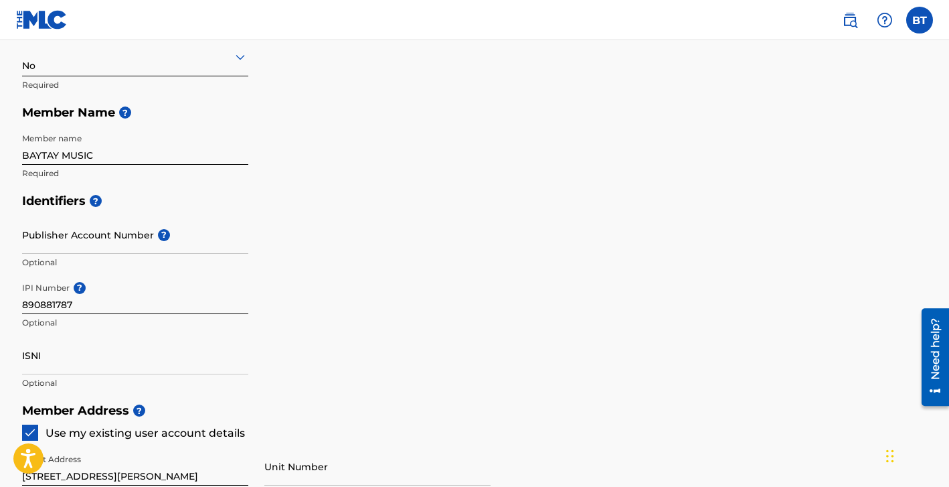
scroll to position [262, 0]
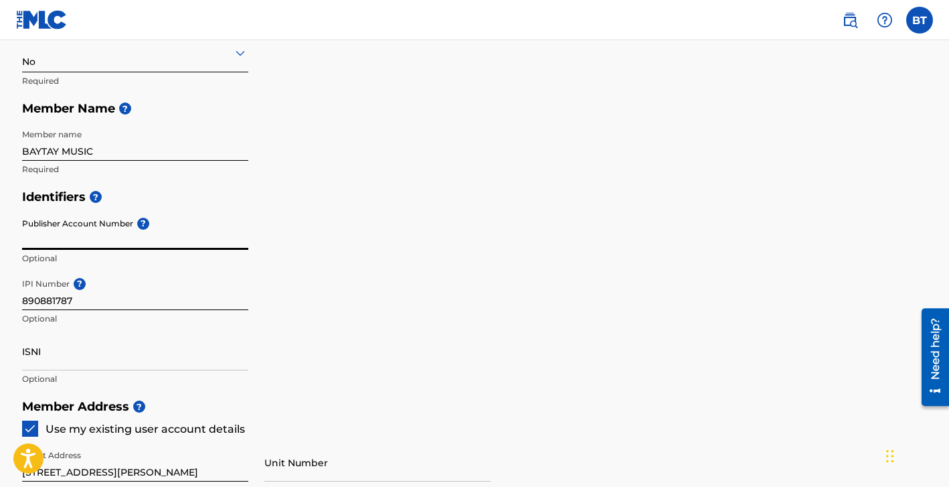
click at [116, 244] on input "Publisher Account Number ?" at bounding box center [135, 231] width 226 height 38
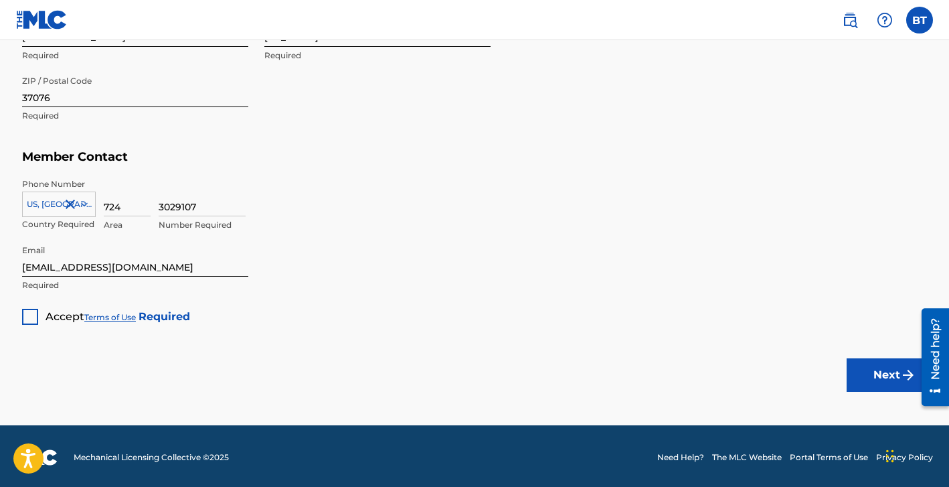
scroll to position [819, 0]
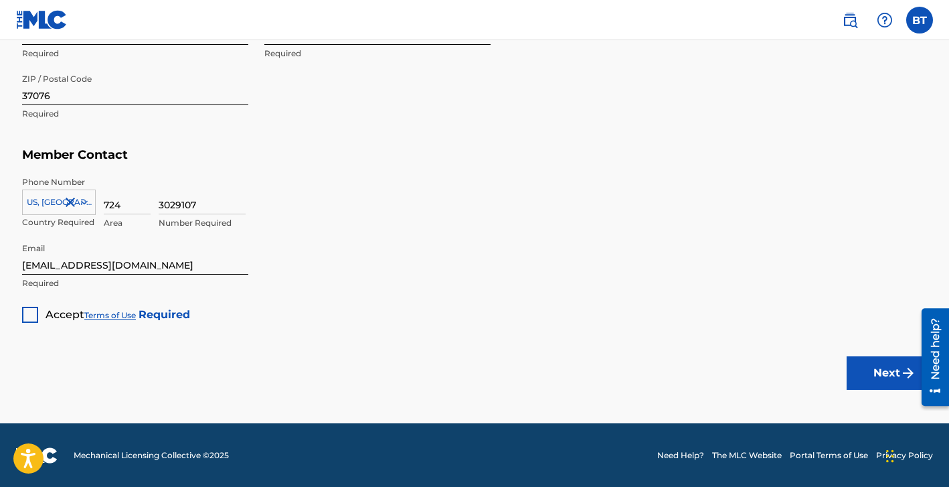
type input "3185"
click at [28, 316] on div at bounding box center [30, 315] width 16 height 16
click at [880, 369] on button "Next" at bounding box center [887, 372] width 80 height 33
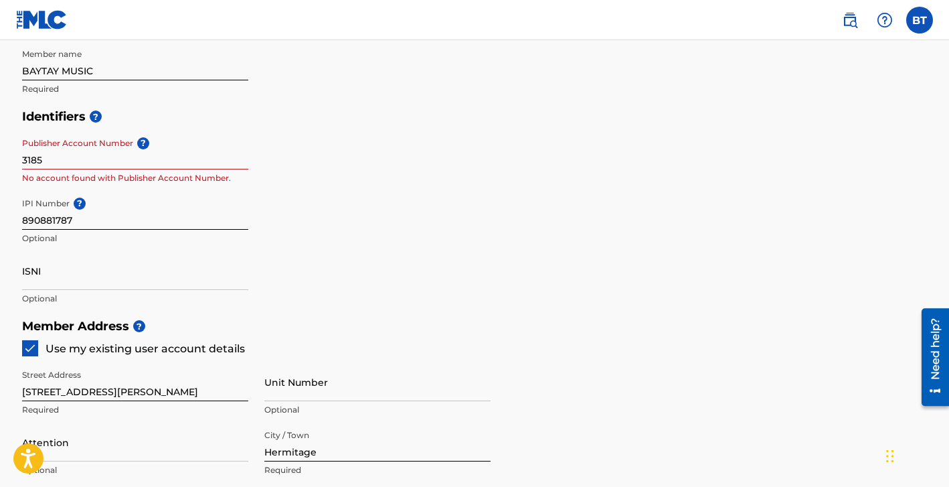
scroll to position [337, 0]
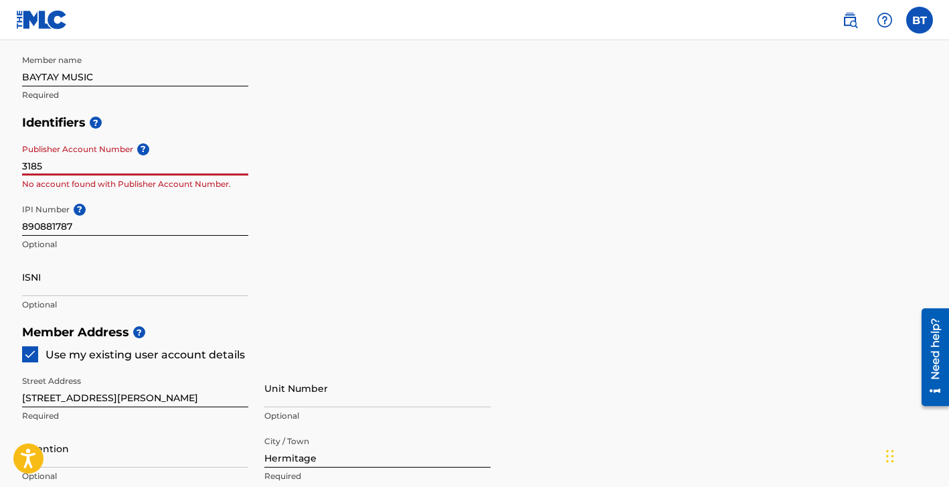
drag, startPoint x: 72, startPoint y: 162, endPoint x: 0, endPoint y: 162, distance: 71.6
click at [0, 162] on main "Create a Member If you are a self-administered songwriter without a publisher t…" at bounding box center [474, 304] width 949 height 1202
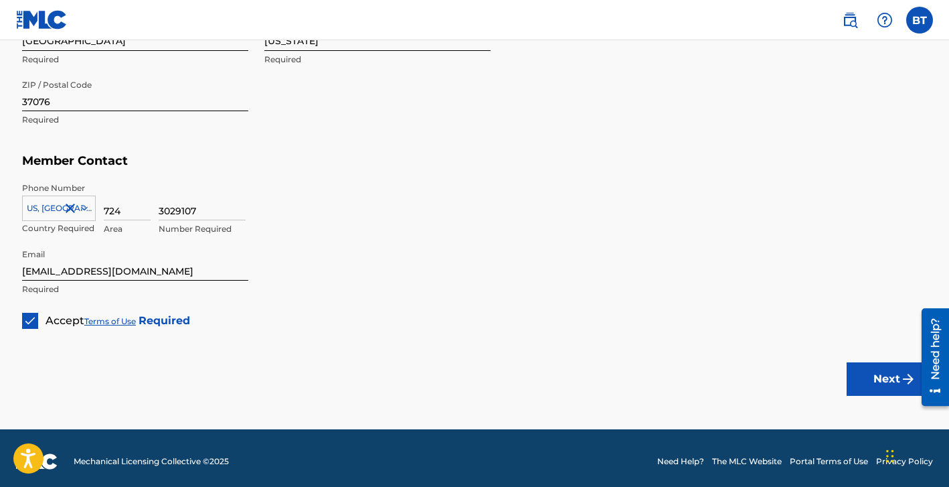
scroll to position [819, 0]
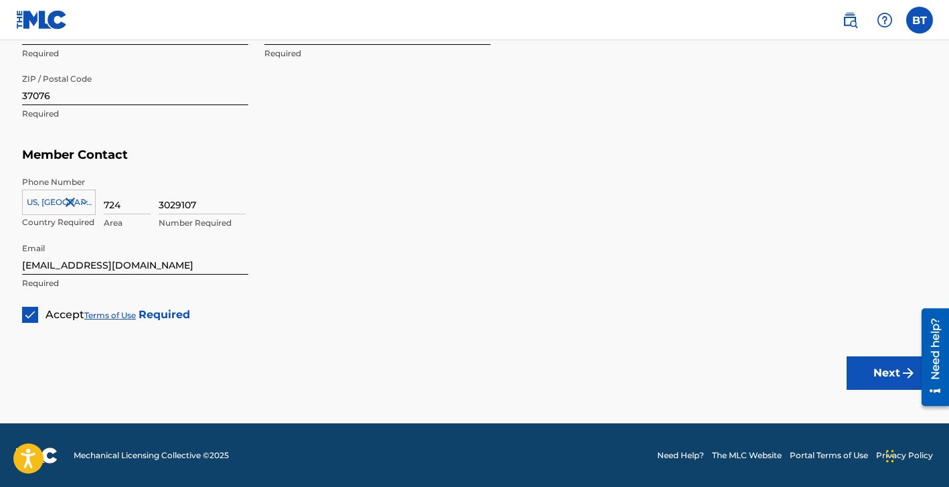
click at [890, 369] on button "Next" at bounding box center [887, 372] width 80 height 33
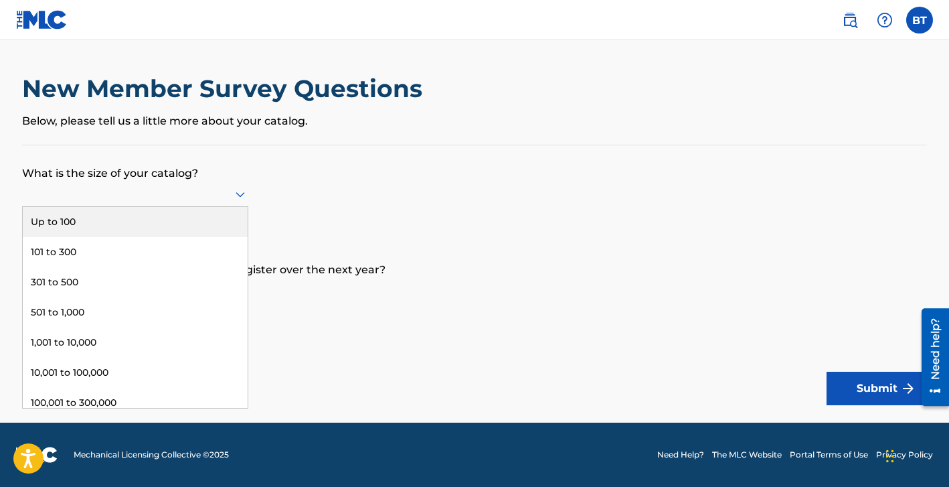
click at [214, 188] on div at bounding box center [135, 193] width 226 height 17
click at [199, 220] on div "Up to 100" at bounding box center [135, 222] width 225 height 30
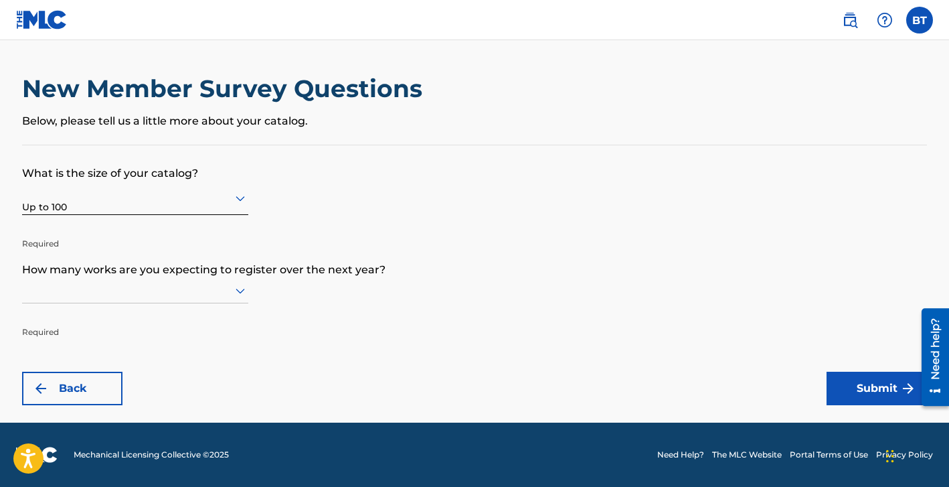
click at [233, 292] on icon at bounding box center [240, 290] width 16 height 16
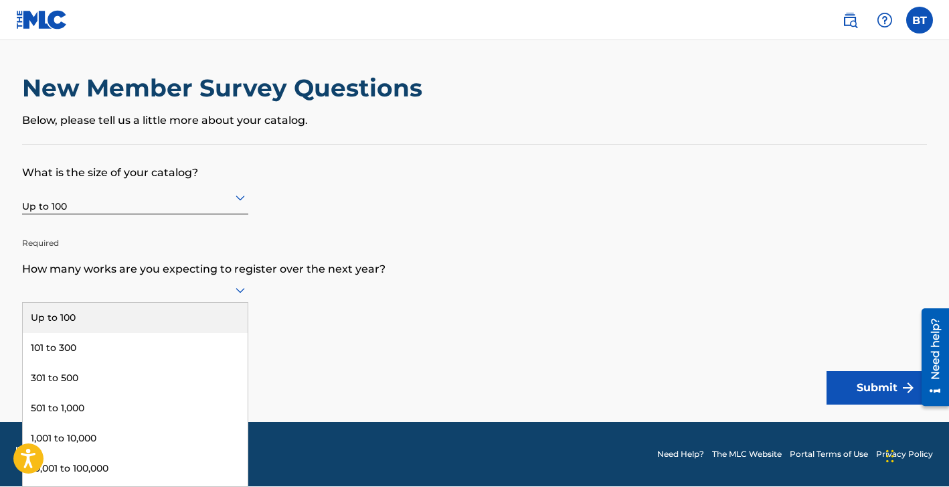
click at [175, 319] on div "Up to 100" at bounding box center [135, 318] width 225 height 30
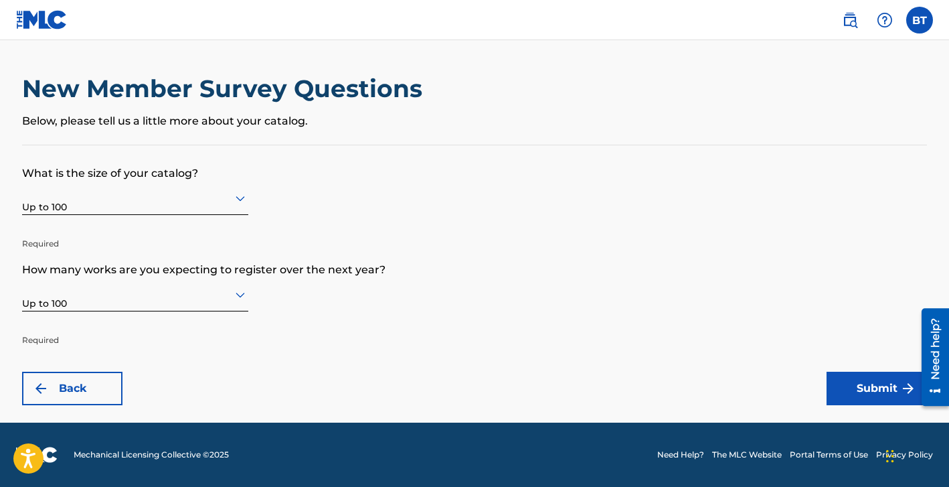
click at [867, 381] on button "Submit" at bounding box center [877, 387] width 100 height 33
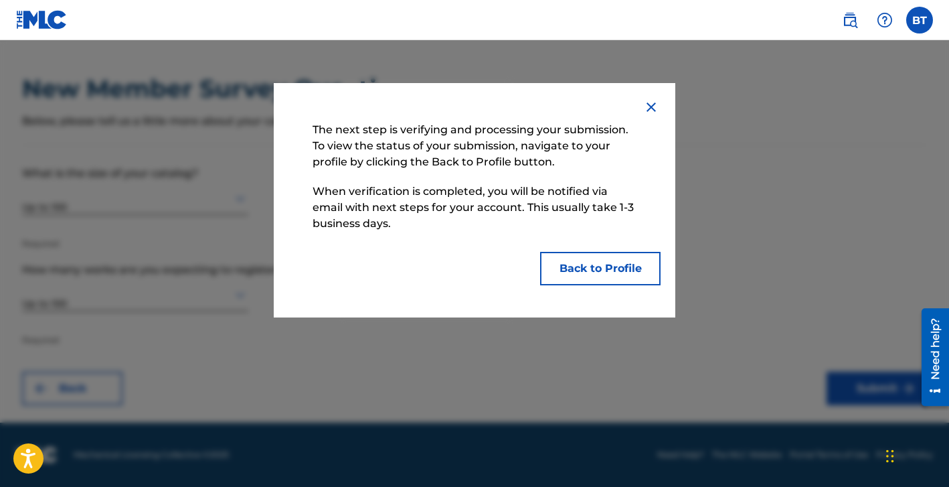
click at [645, 275] on button "Back to Profile" at bounding box center [600, 268] width 120 height 33
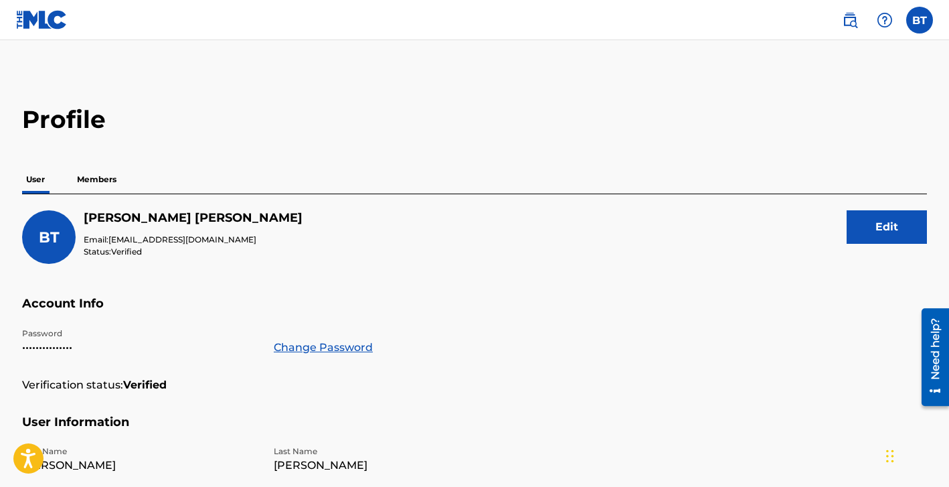
click at [98, 178] on p "Members" at bounding box center [97, 179] width 48 height 28
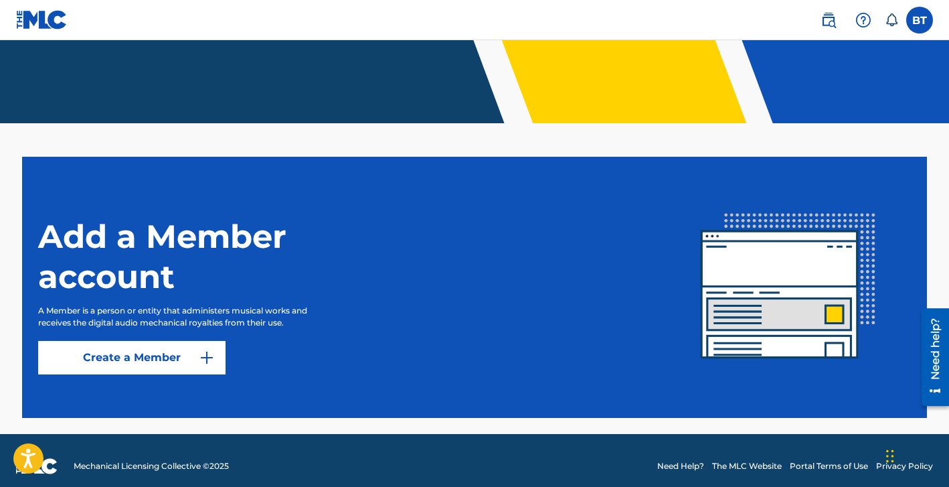
scroll to position [271, 0]
